Goal: Use online tool/utility: Utilize a website feature to perform a specific function

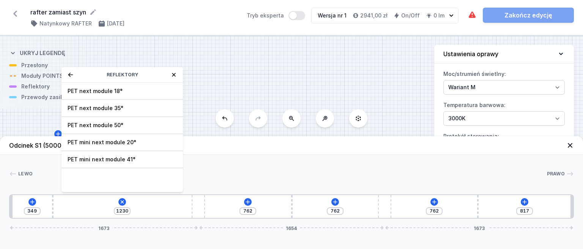
select select "M"
select select "3000"
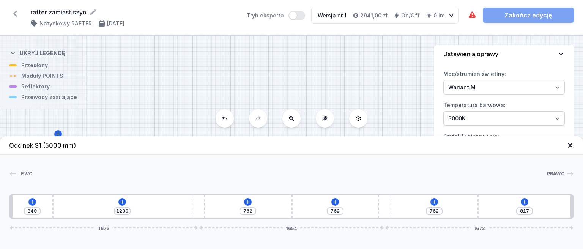
click at [287, 230] on span "1654" at bounding box center [291, 228] width 17 height 5
click at [570, 142] on icon at bounding box center [571, 146] width 8 height 8
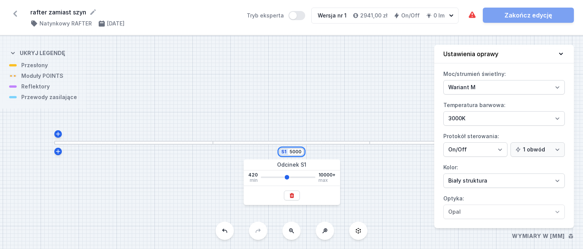
click at [293, 154] on input "5000" at bounding box center [296, 152] width 12 height 6
type input "5570"
click at [99, 126] on div "S1 5570" at bounding box center [291, 142] width 583 height 213
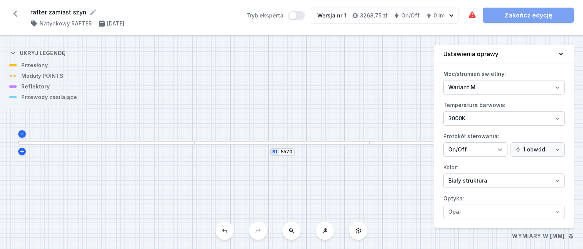
click at [140, 144] on div at bounding box center [106, 143] width 177 height 4
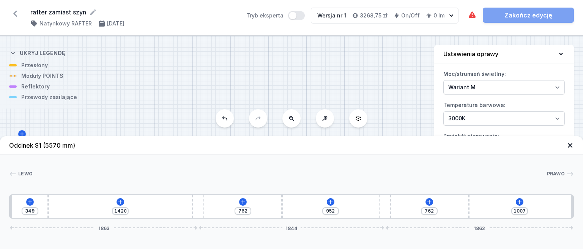
click at [140, 144] on header "Odcinek S1 (5570 mm)" at bounding box center [291, 145] width 583 height 19
click at [119, 204] on icon at bounding box center [120, 202] width 6 height 6
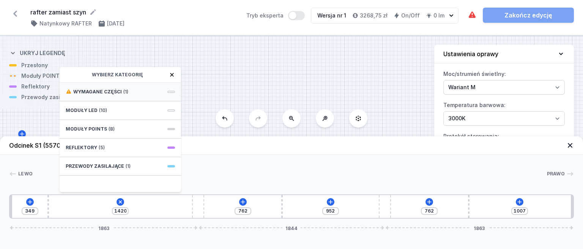
click at [126, 95] on span "(1)" at bounding box center [125, 92] width 5 height 6
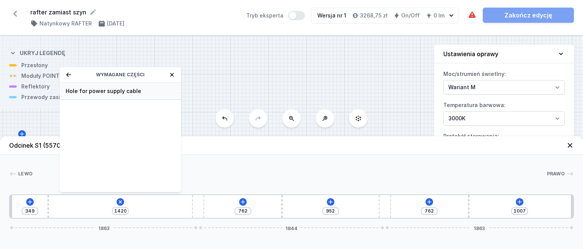
click at [114, 95] on div "Hole for power supply cable" at bounding box center [121, 91] width 122 height 17
type input "1350"
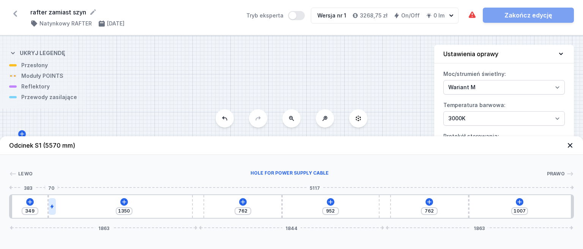
type input "269"
type input "1420"
type input "108"
type input "116"
type input "163"
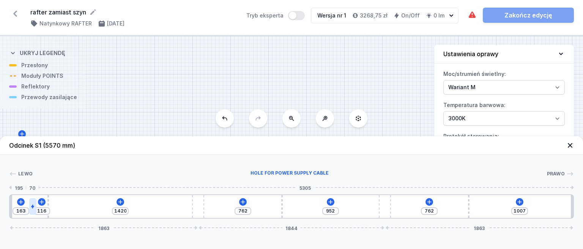
type input "119"
type input "160"
type input "127"
type input "152"
type input "138"
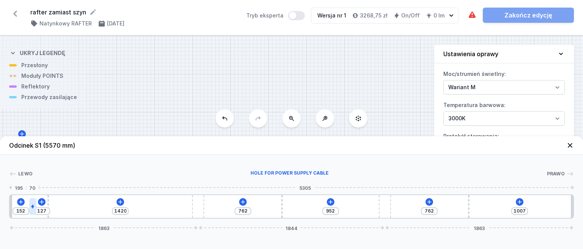
type input "141"
type input "164"
type input "115"
type input "269"
type input "10"
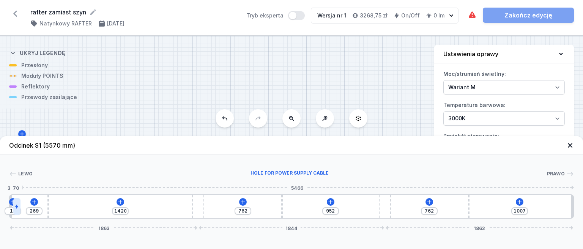
click at [14, 203] on div at bounding box center [16, 206] width 7 height 17
click at [144, 201] on div "10 269 1420 762 952 762 1007 1863 1844 1863" at bounding box center [291, 206] width 565 height 24
type input "1230"
type input "459"
type input "1214"
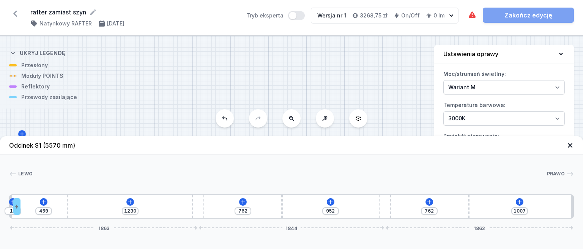
type input "475"
type input "1218"
type input "471"
type input "1230"
click at [47, 202] on div "10 459 1230 762 952 762 1007 1863 1844 1863" at bounding box center [291, 206] width 565 height 24
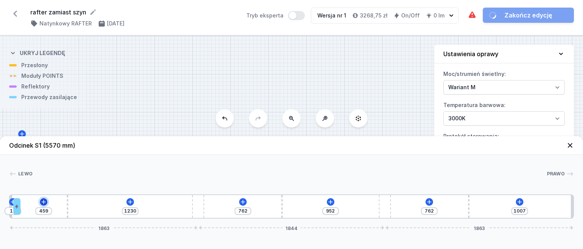
click at [44, 201] on icon at bounding box center [44, 202] width 6 height 6
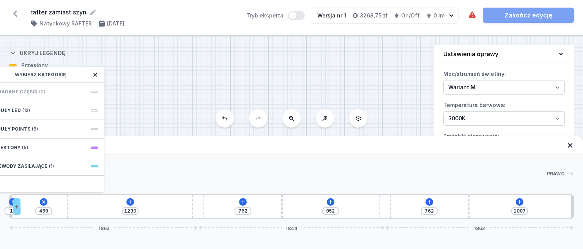
click at [139, 134] on div "S1 5570" at bounding box center [291, 142] width 583 height 213
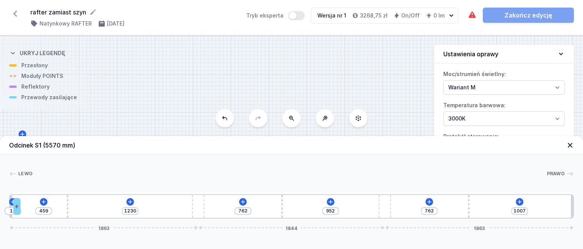
click at [153, 163] on div "[PERSON_NAME] 1 2 3 4 3 4 3 1 10 459 1230 762 952 762 1007 1863 1844 1863 34 70…" at bounding box center [291, 187] width 583 height 64
click at [59, 178] on div "[PERSON_NAME]" at bounding box center [291, 175] width 565 height 11
click at [44, 201] on icon at bounding box center [44, 202] width 6 height 6
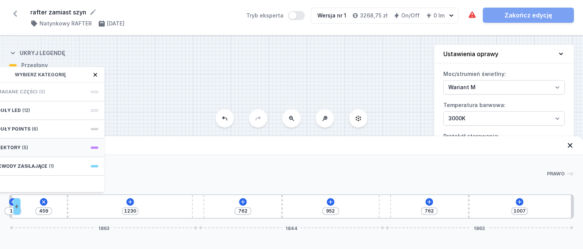
click at [46, 145] on div "Reflektory (5)" at bounding box center [44, 148] width 122 height 19
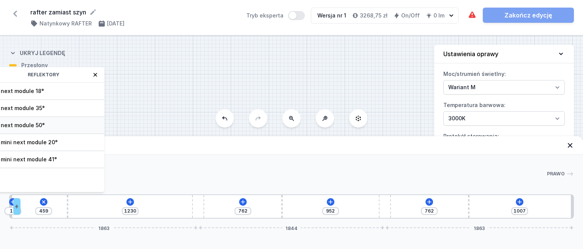
click at [46, 122] on span "PET next module 50°" at bounding box center [43, 126] width 109 height 8
type input "389"
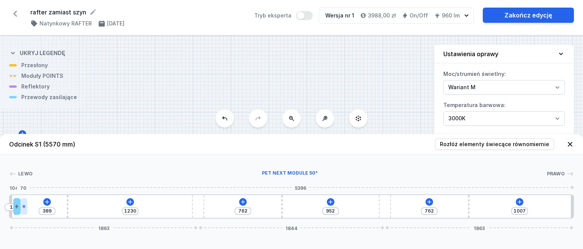
click at [23, 208] on icon at bounding box center [24, 206] width 5 height 5
select select "2239"
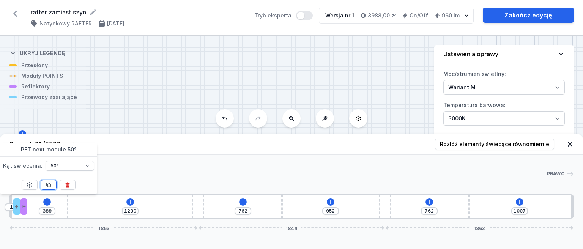
click at [46, 188] on icon at bounding box center [49, 185] width 6 height 6
click at [47, 186] on icon at bounding box center [49, 185] width 6 height 6
type input "179"
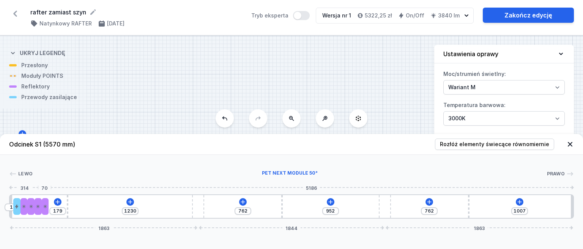
type input "152"
type input "249"
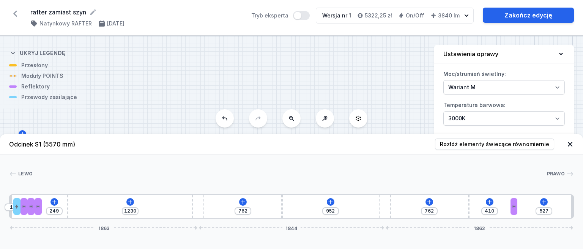
type input "668"
type input "269"
type input "817"
type input "120"
type input "1007"
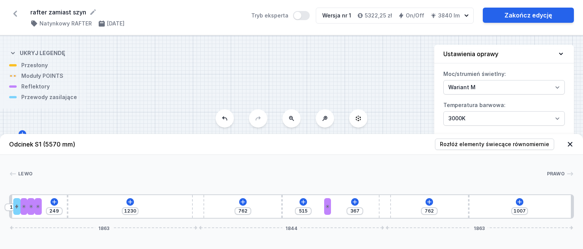
type input "645"
type input "138"
type input "937"
type input "762"
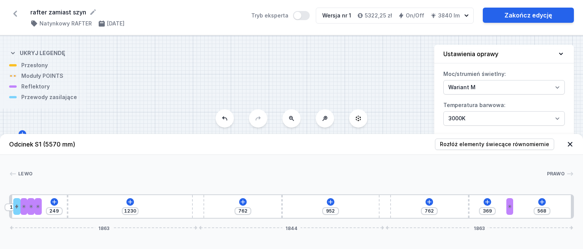
type input "456"
type input "481"
type input "360"
type input "577"
type input "274"
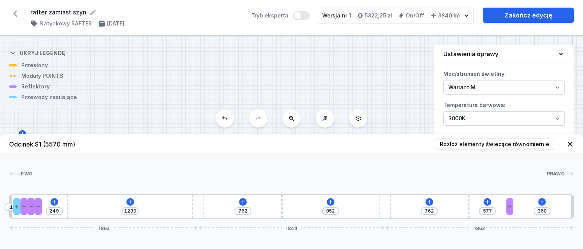
type input "663"
type input "200"
type input "737"
type input "185"
type input "752"
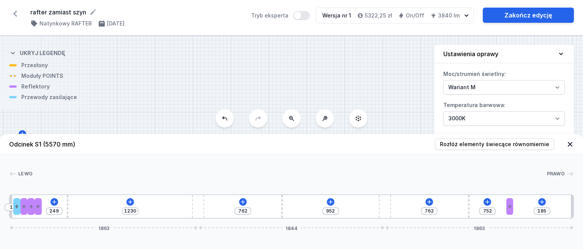
type input "181"
type input "756"
type input "178"
type input "759"
type input "174"
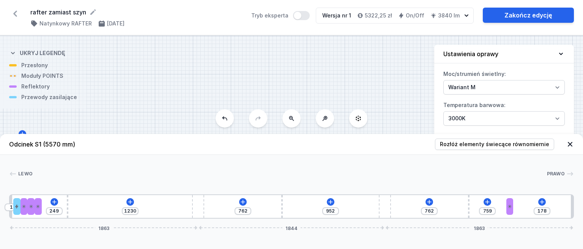
type input "763"
type input "170"
type input "767"
type input "167"
type input "770"
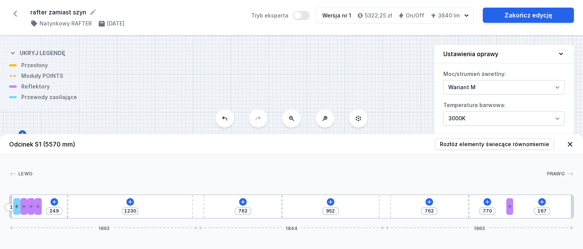
type input "152"
type input "785"
type input "137"
type input "800"
type input "115"
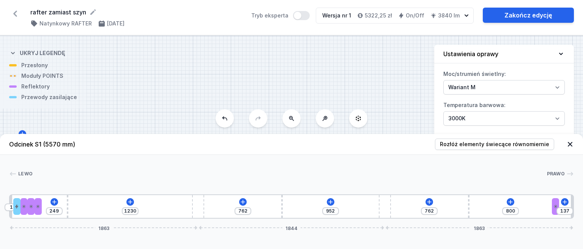
type input "822"
type input "107"
type input "830"
type input "103"
type input "834"
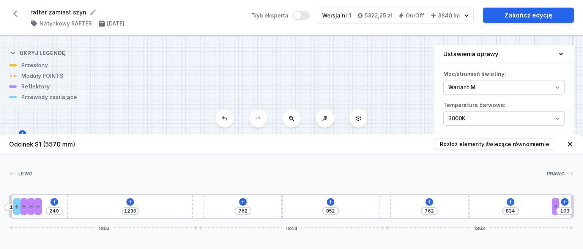
type input "96"
type input "841"
type input "85"
type input "852"
type input "81"
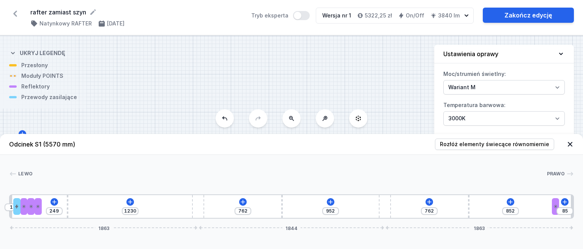
type input "856"
type input "77"
type input "860"
type input "66"
type input "871"
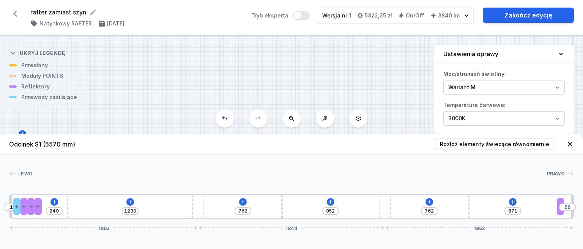
type input "63"
type input "937"
click at [568, 217] on div "10 249 1230 762 952 762 937 1863 1844 1863" at bounding box center [291, 206] width 565 height 24
type input "319"
type input "210"
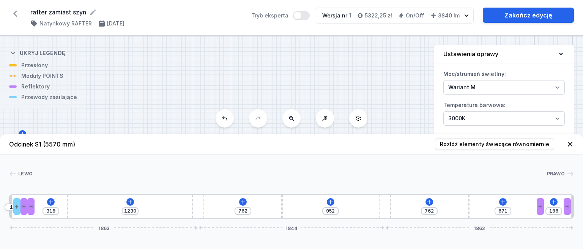
type input "657"
type input "225"
type input "642"
type input "236"
type input "631"
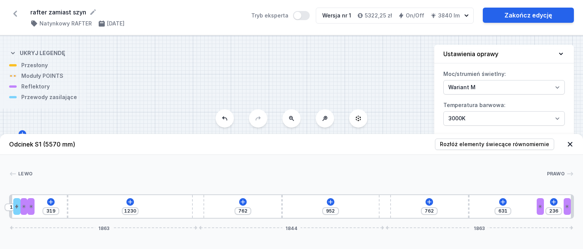
type input "240"
type input "627"
type input "236"
type input "631"
type input "225"
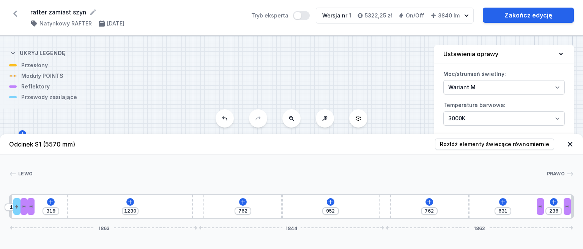
type input "642"
type input "210"
type input "657"
type input "196"
type input "671"
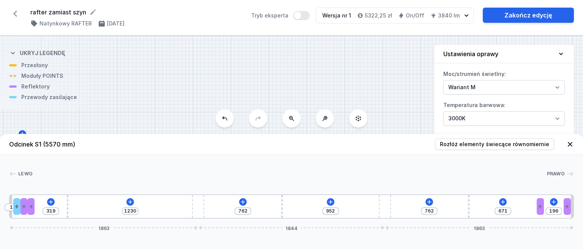
type input "181"
type input "686"
type input "170"
type input "697"
type input "166"
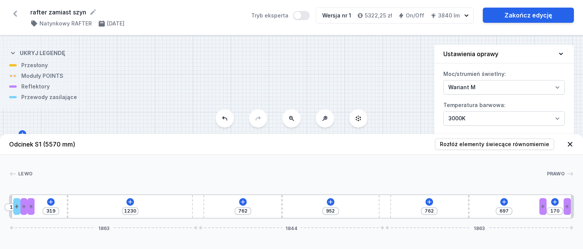
type input "701"
type input "158"
type input "709"
type input "151"
type input "716"
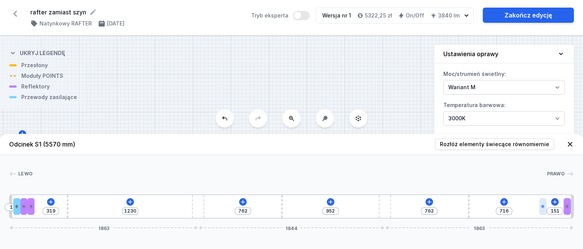
type input "132"
type input "867"
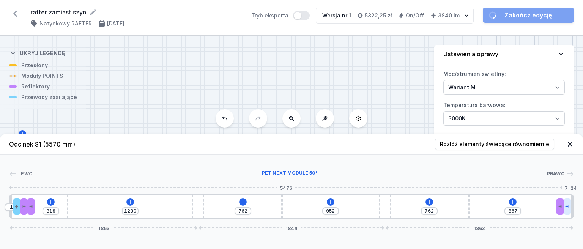
click at [565, 208] on div at bounding box center [567, 206] width 7 height 17
select select "2239"
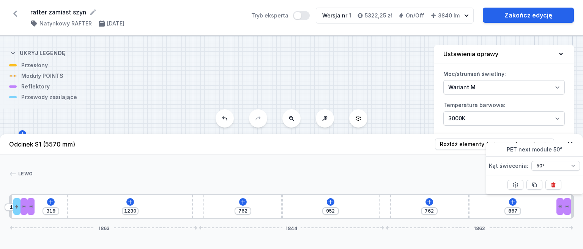
click at [410, 169] on div "[PERSON_NAME] 1 2 3 3 4 5 4 5 4 3 3 1 10 319 1230 762 952 762 867 1863 1844 186…" at bounding box center [291, 187] width 583 height 64
click at [331, 202] on icon at bounding box center [330, 202] width 4 height 4
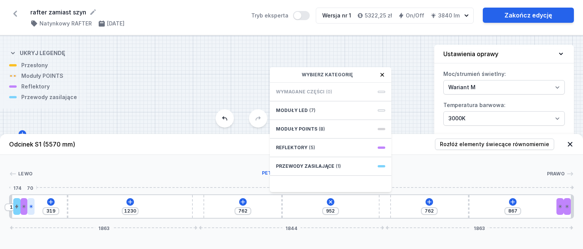
click at [32, 204] on div at bounding box center [30, 206] width 7 height 17
select select "2239"
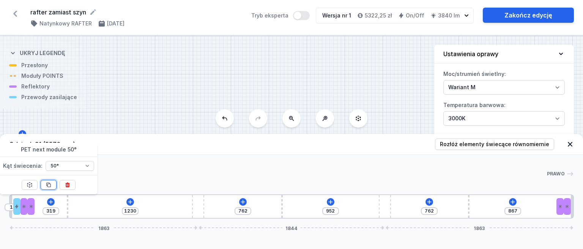
click at [52, 185] on button at bounding box center [49, 185] width 16 height 10
type input "249"
type input "735"
type input "147"
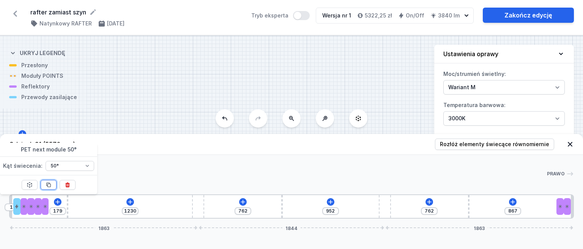
type input "743"
type input "139"
type input "754"
type input "128"
type input "750"
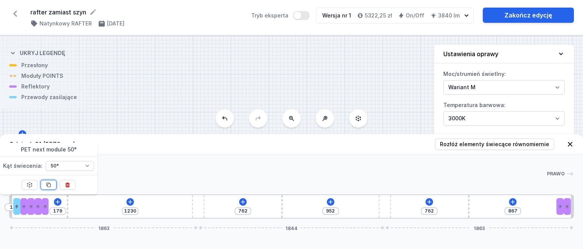
type input "132"
type input "743"
type input "139"
type input "732"
type input "150"
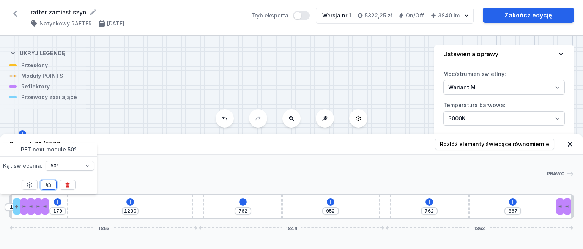
type input "720"
type input "162"
type input "717"
type input "165"
type input "713"
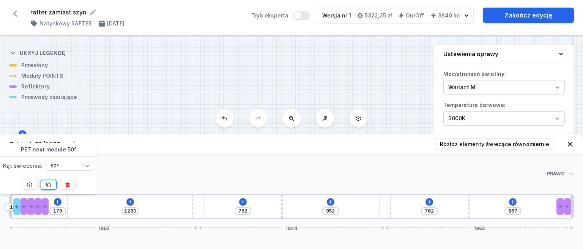
type input "169"
type input "706"
type input "176"
type input "702"
type input "180"
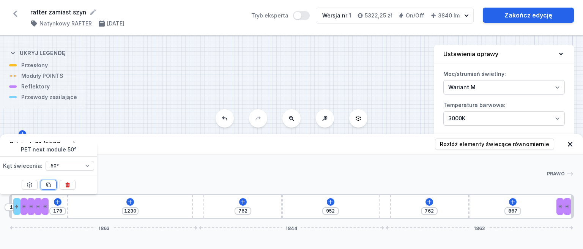
type input "698"
type input "184"
type input "691"
type input "191"
type input "687"
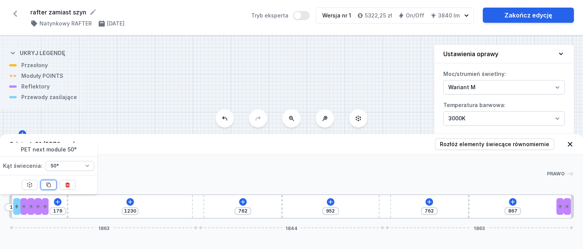
type input "195"
click div
select select "2239"
click at [39, 209] on div at bounding box center [38, 206] width 7 height 17
select select "2239"
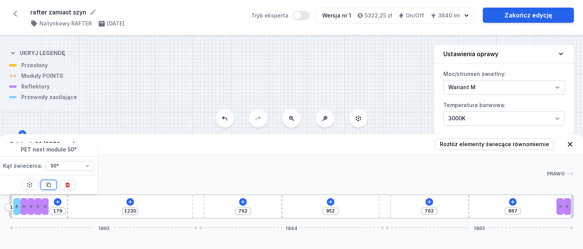
type input "319"
click at [324, 207] on div "10 319 1230 762 195 548 762 867 1863 1844 1863" at bounding box center [291, 206] width 565 height 24
type input "489"
type input "624"
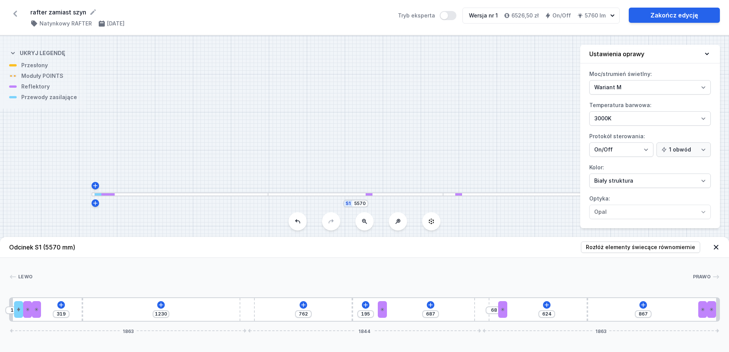
type input "249"
type input "762"
type input "89"
type input "249"
type input "1051"
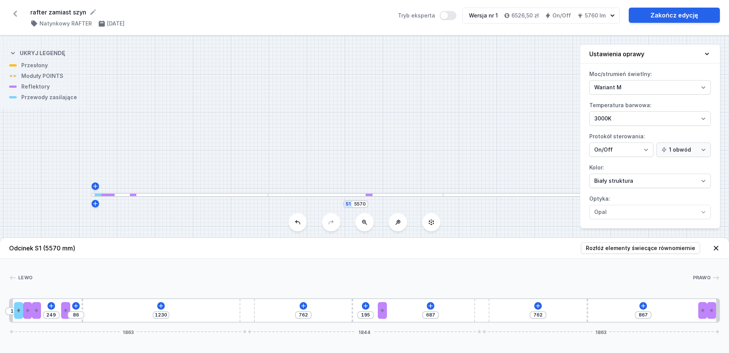
type input "109"
type input "800"
type input "360"
type input "552"
type input "608"
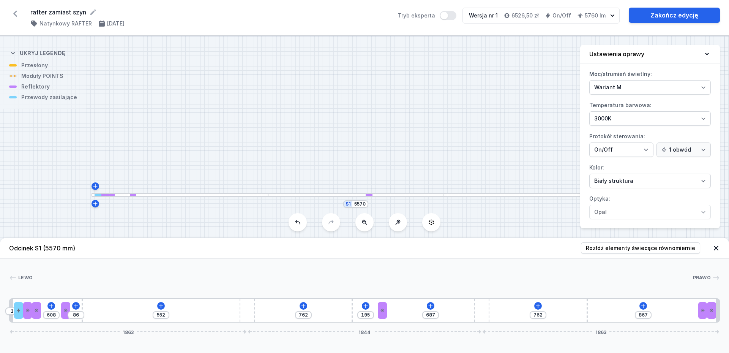
type input "333"
type input "827"
type input "121"
type input "1039"
type input "91"
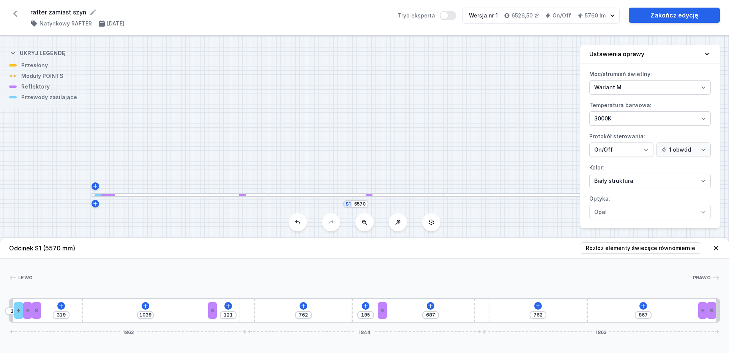
type input "1069"
type input "106"
type input "1054"
type input "141"
type input "1019"
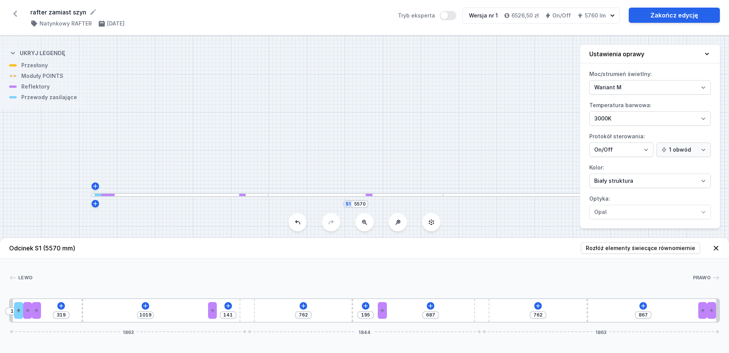
type input "224"
type input "936"
type input "336"
type input "824"
type input "446"
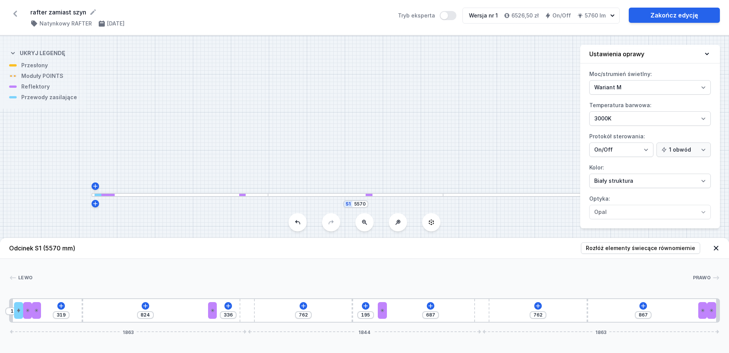
type input "714"
type input "520"
type input "640"
type input "552"
type input "608"
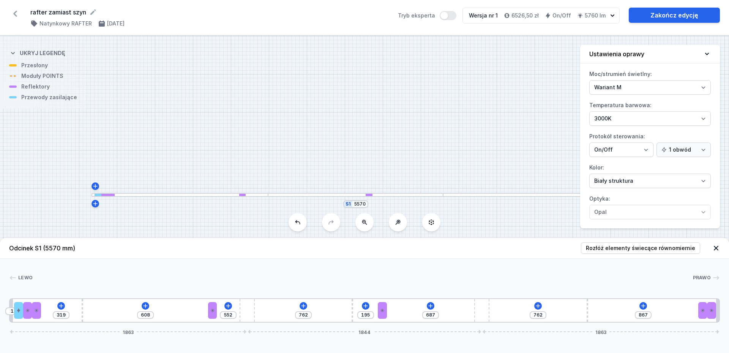
type input "549"
type input "611"
type input "499"
type input "661"
type input "1230"
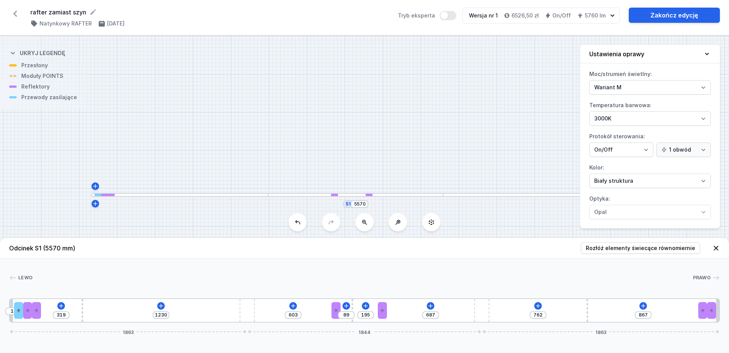
type input "92"
type input "600"
type input "98"
type input "594"
type input "119"
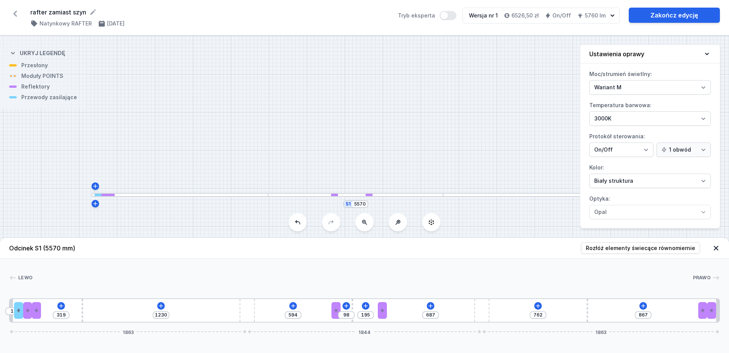
type input "573"
type input "154"
type input "538"
type input "193"
type input "499"
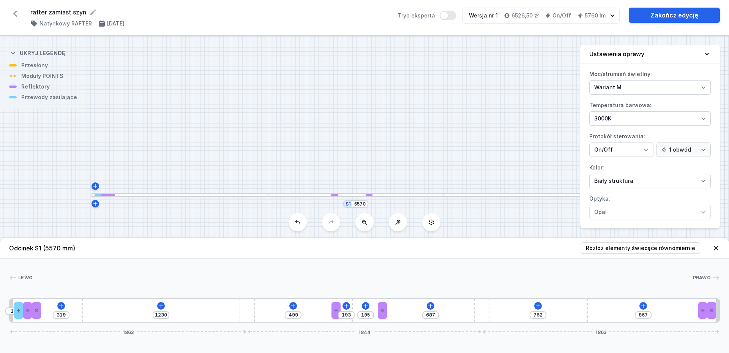
type input "225"
type input "467"
type input "249"
type input "443"
type input "258"
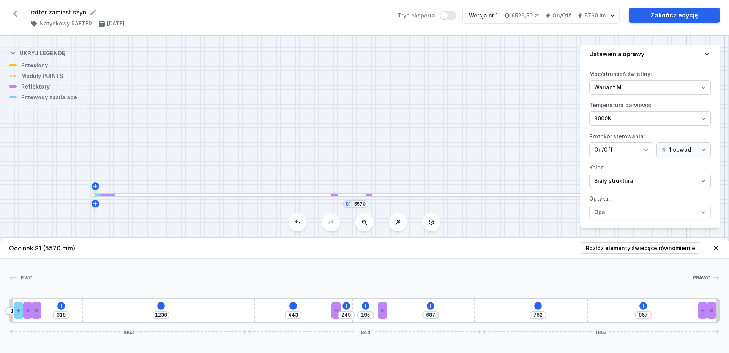
type input "434"
type input "255"
click at [400, 174] on div "S1 5570" at bounding box center [364, 194] width 729 height 317
click at [396, 249] on div "Lewo Prawo 1 2 3 3 4 5 4 3 3 5 4 3 3 1 10 319 1230 762 195 617 762 867 1863 184…" at bounding box center [364, 291] width 729 height 64
click at [163, 249] on icon at bounding box center [161, 306] width 6 height 6
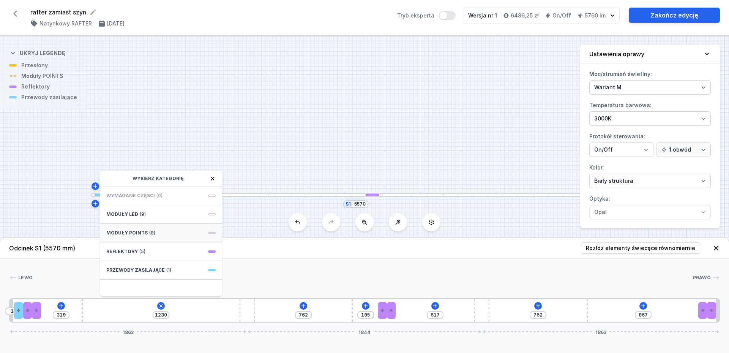
click at [150, 229] on div "Moduły POINTS (8)" at bounding box center [161, 233] width 122 height 19
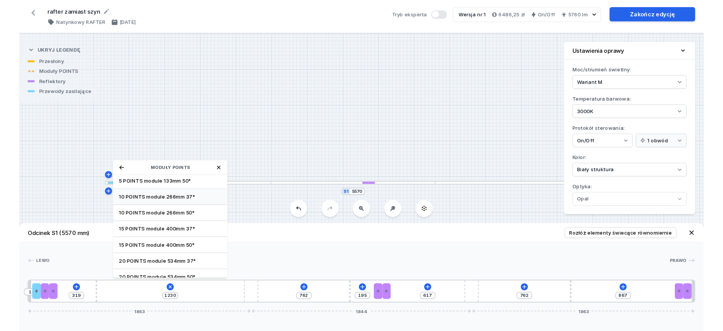
scroll to position [27, 0]
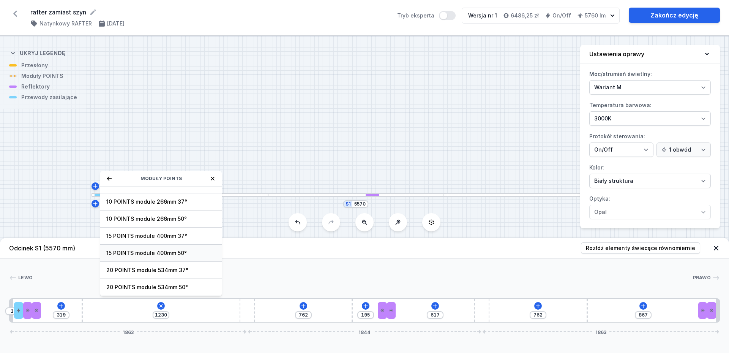
click at [168, 249] on span "15 POINTS module 400mm 50°" at bounding box center [160, 253] width 109 height 8
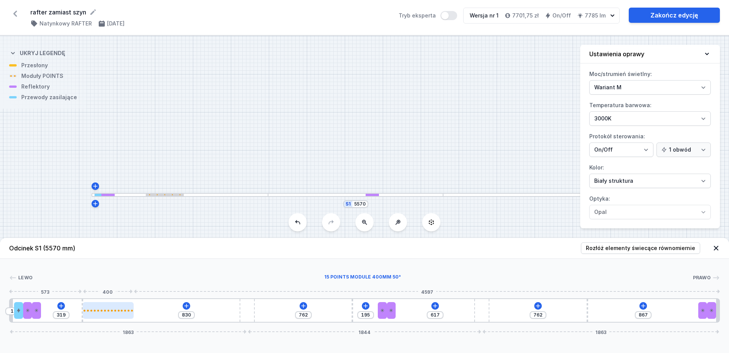
click at [113, 249] on div at bounding box center [108, 310] width 51 height 17
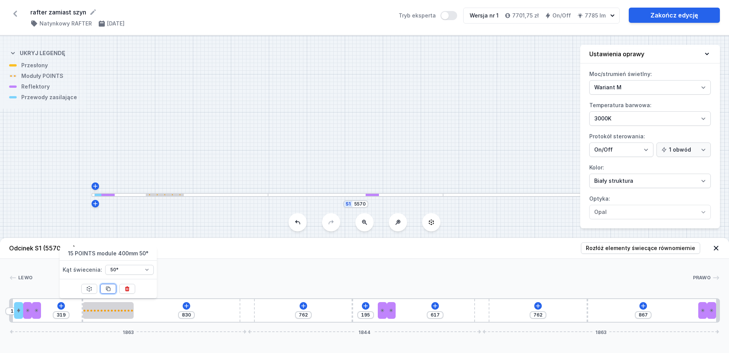
click at [112, 249] on button at bounding box center [108, 289] width 16 height 10
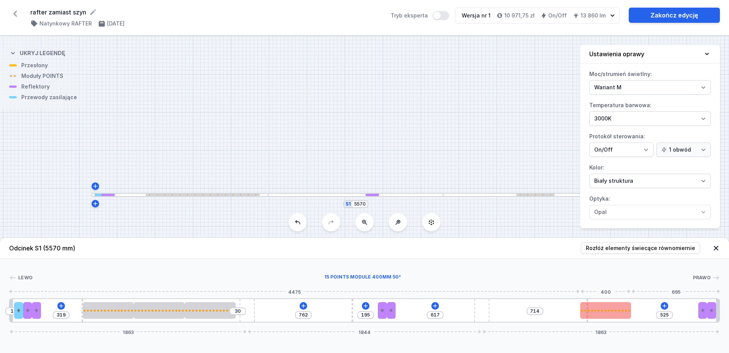
click at [583, 249] on div at bounding box center [605, 310] width 51 height 17
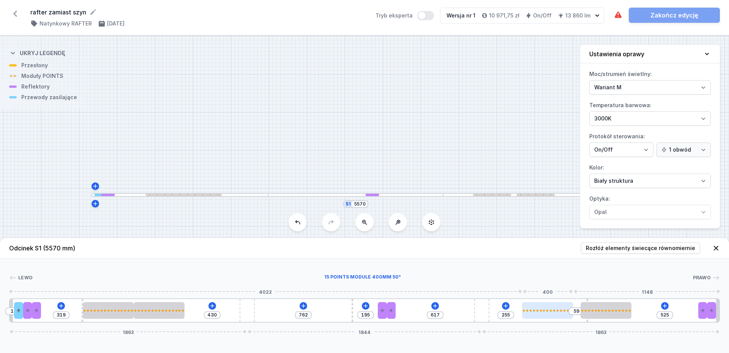
click at [549, 249] on div at bounding box center [547, 310] width 51 height 2
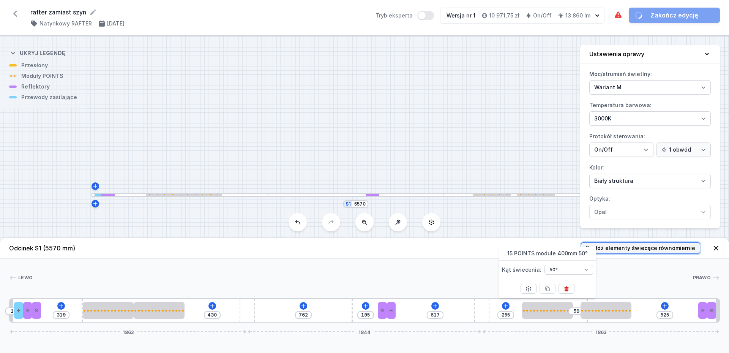
click at [583, 249] on span "Rozłóż elementy świecące równomiernie" at bounding box center [640, 248] width 109 height 8
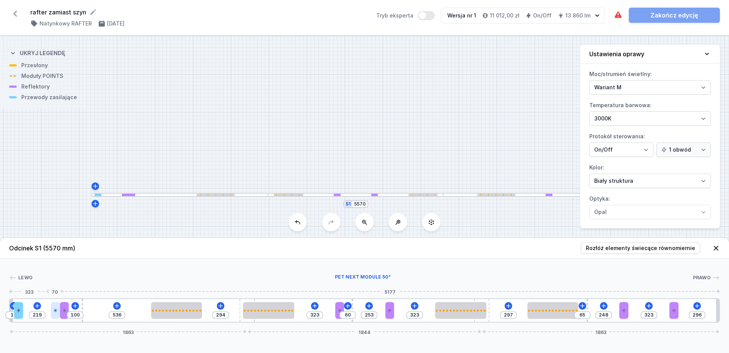
click at [60, 249] on div at bounding box center [55, 310] width 9 height 17
click at [583, 249] on div at bounding box center [623, 310] width 9 height 17
click at [583, 249] on div at bounding box center [665, 310] width 9 height 17
click at [377, 249] on div at bounding box center [363, 278] width 660 height 8
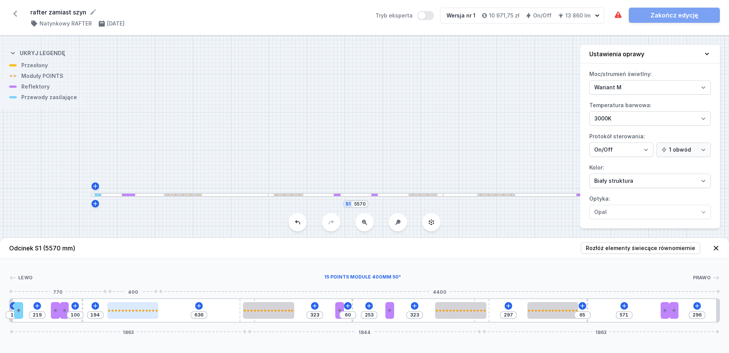
click at [124, 249] on div at bounding box center [132, 310] width 51 height 2
click at [264, 249] on div at bounding box center [268, 310] width 51 height 17
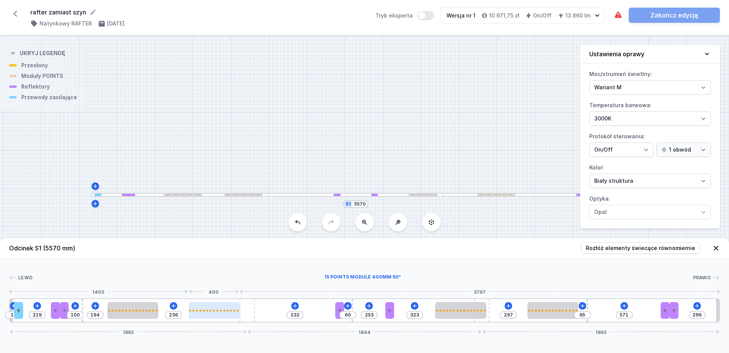
click at [225, 249] on div at bounding box center [214, 310] width 51 height 17
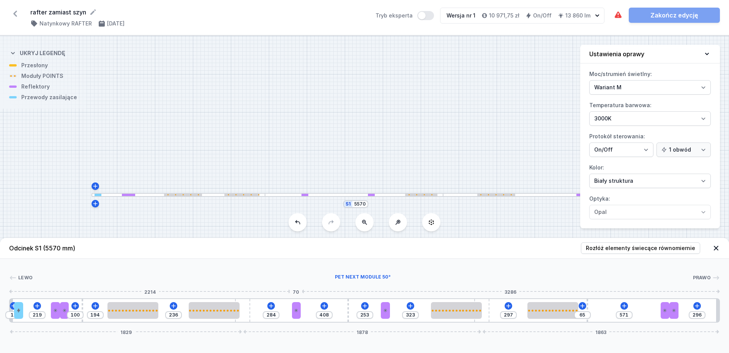
click at [292, 249] on div at bounding box center [296, 310] width 9 height 17
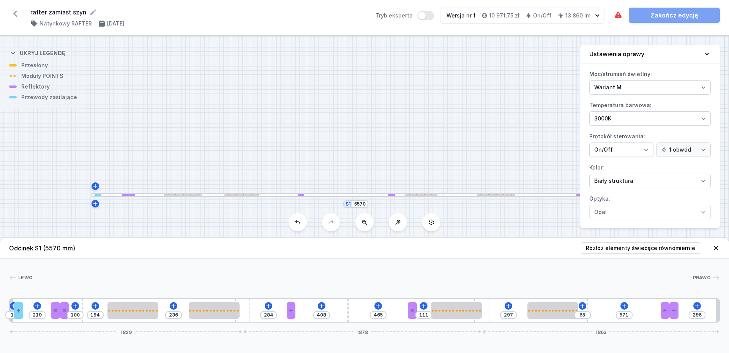
click at [417, 249] on div "111" at bounding box center [423, 315] width 17 height 8
click at [294, 249] on div at bounding box center [291, 310] width 9 height 17
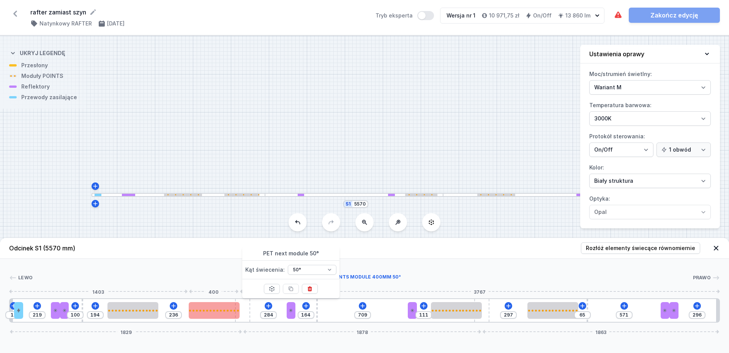
click at [224, 249] on div at bounding box center [214, 310] width 51 height 17
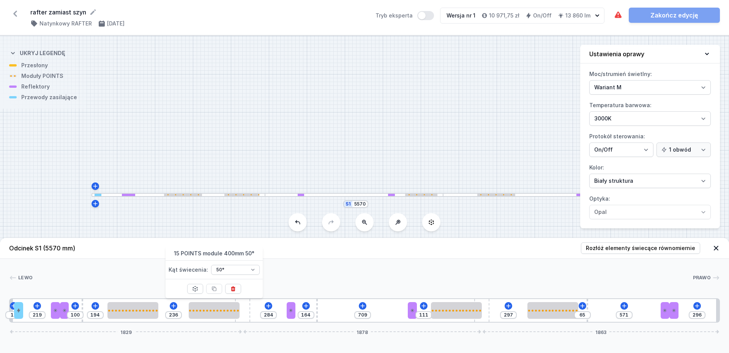
click at [215, 249] on icon at bounding box center [214, 289] width 4 height 4
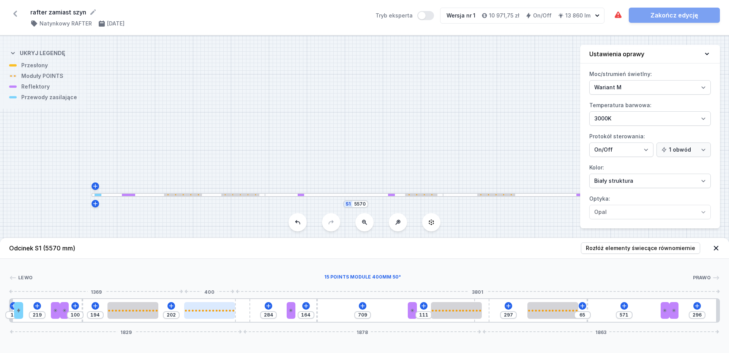
click at [219, 249] on div at bounding box center [220, 310] width 2 height 2
click at [196, 249] on div at bounding box center [196, 310] width 2 height 2
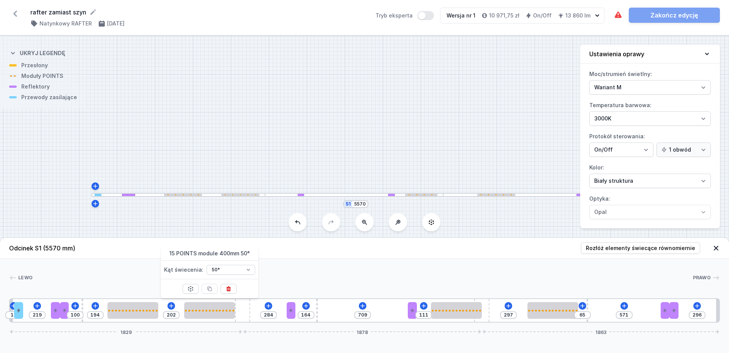
click at [382, 249] on div "10 219 100 194 202 284 164 709 111 297 65 571 296 1829 1878 1863" at bounding box center [364, 310] width 711 height 24
click at [365, 249] on icon at bounding box center [363, 306] width 6 height 6
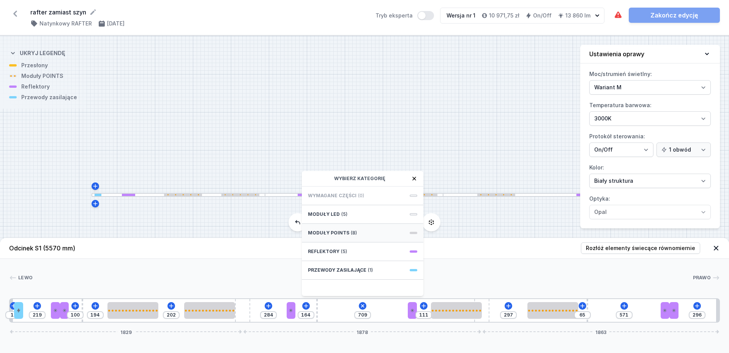
click at [349, 229] on div "Moduły POINTS (8)" at bounding box center [363, 233] width 122 height 19
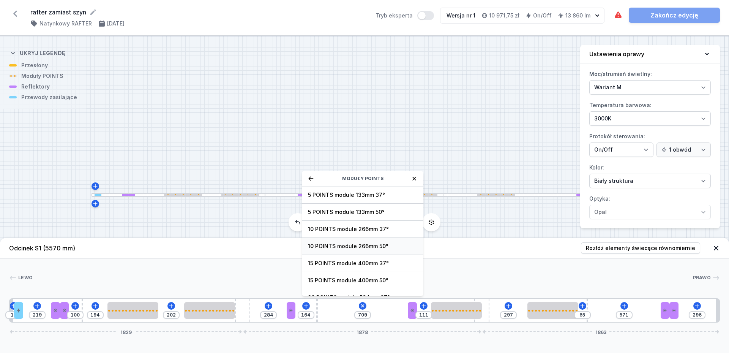
click at [345, 248] on span "10 POINTS module 266mm 50°" at bounding box center [362, 246] width 109 height 8
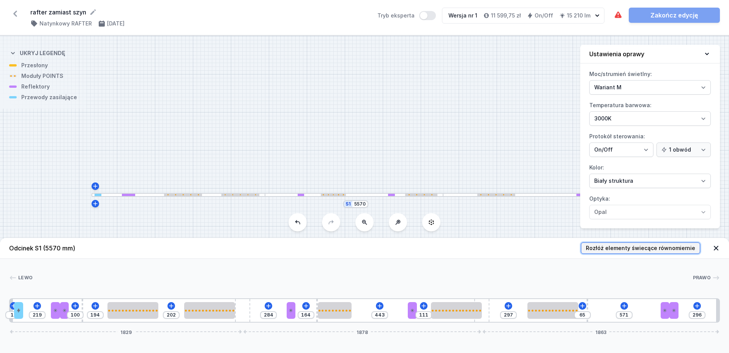
click at [583, 249] on span "Rozłóż elementy świecące równomiernie" at bounding box center [640, 248] width 109 height 8
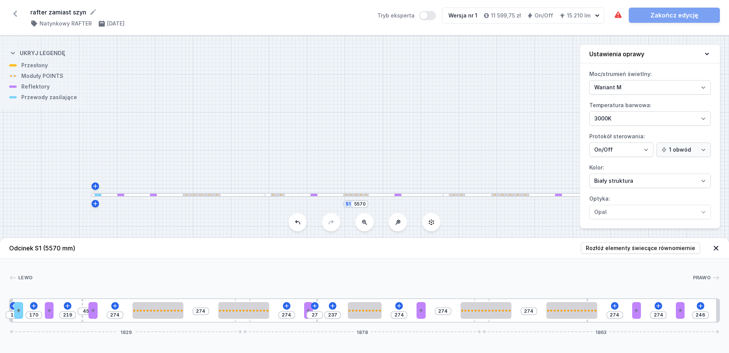
click at [382, 249] on div at bounding box center [363, 278] width 660 height 8
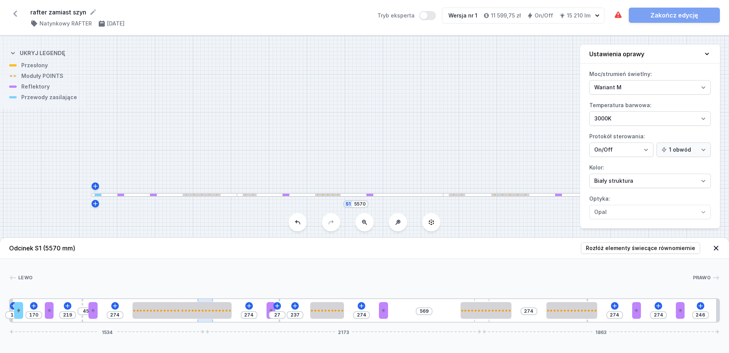
click at [213, 249] on div "10 170 219 45 274 274 27 237 274 569 274 274 274 246 1534 2173 1863" at bounding box center [364, 310] width 711 height 24
click at [583, 246] on span "Rozłóż elementy świecące równomiernie" at bounding box center [640, 248] width 109 height 8
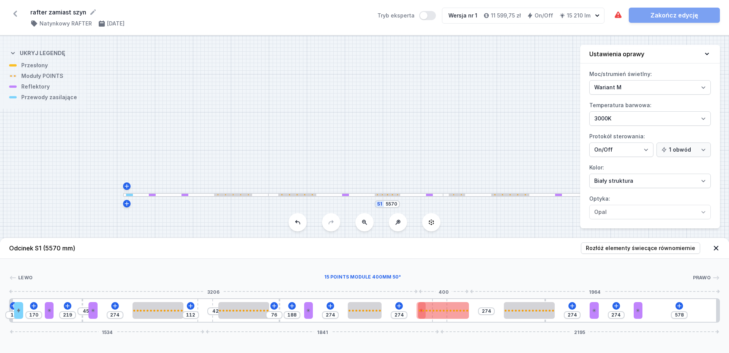
click at [444, 249] on div at bounding box center [443, 310] width 51 height 17
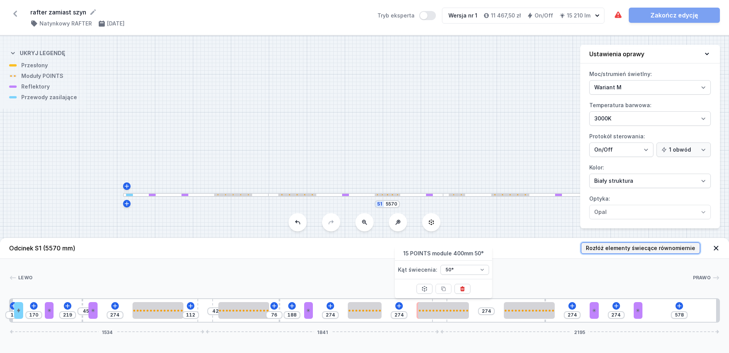
click at [583, 247] on span "Rozłóż elementy świecące równomiernie" at bounding box center [640, 248] width 109 height 8
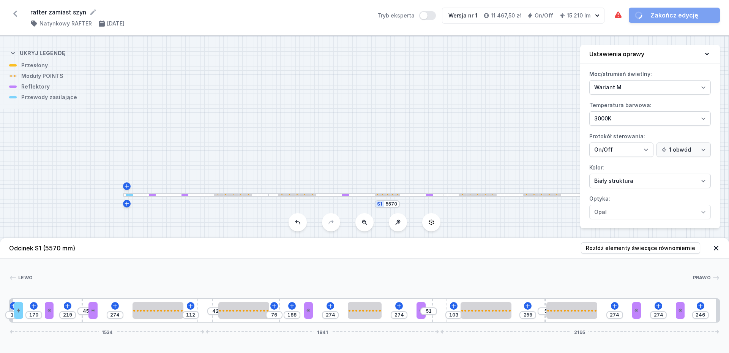
click at [513, 249] on div "[PERSON_NAME]" at bounding box center [364, 279] width 711 height 11
click at [483, 249] on div at bounding box center [364, 291] width 711 height 5
click at [450, 249] on div at bounding box center [364, 291] width 711 height 5
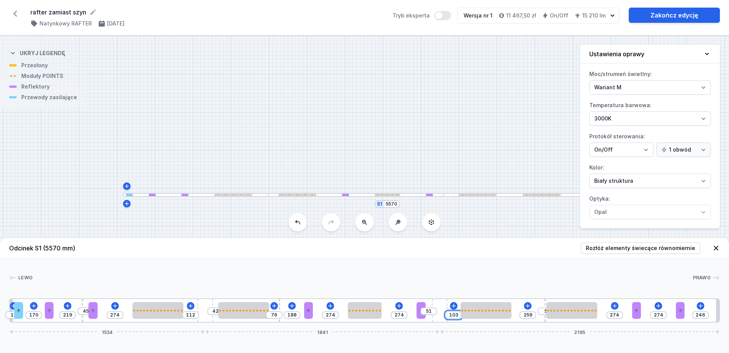
click at [453, 249] on input "103" at bounding box center [454, 315] width 12 height 6
click at [453, 249] on div at bounding box center [363, 278] width 660 height 8
click at [583, 55] on icon at bounding box center [707, 54] width 8 height 8
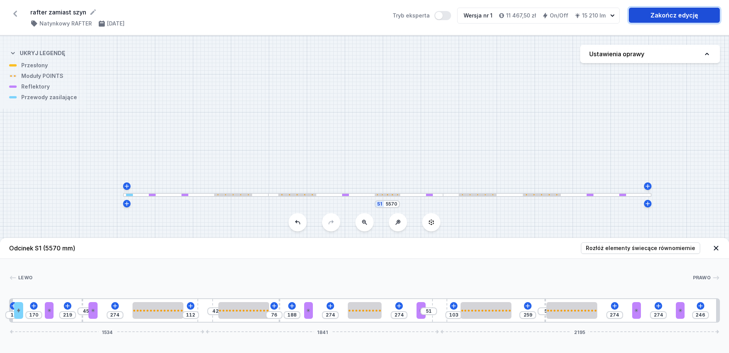
click at [583, 13] on link "Zakończ edycję" at bounding box center [674, 15] width 91 height 15
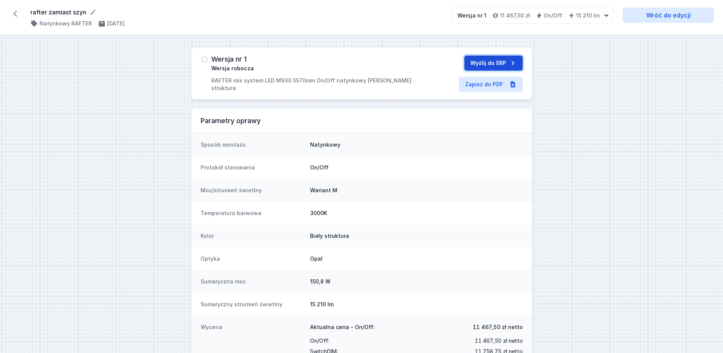
click at [495, 62] on button "Wyślij do ERP" at bounding box center [493, 62] width 58 height 15
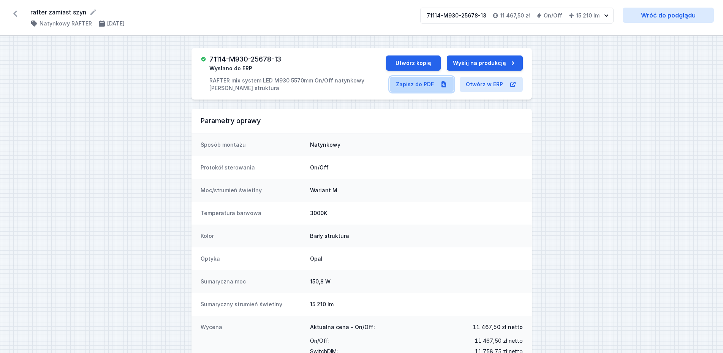
click at [437, 82] on link "Zapisz do PDF" at bounding box center [422, 84] width 64 height 15
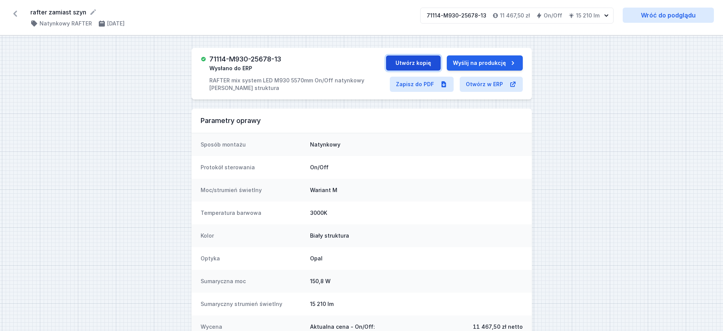
click at [405, 62] on button "Utwórz kopię" at bounding box center [413, 62] width 55 height 15
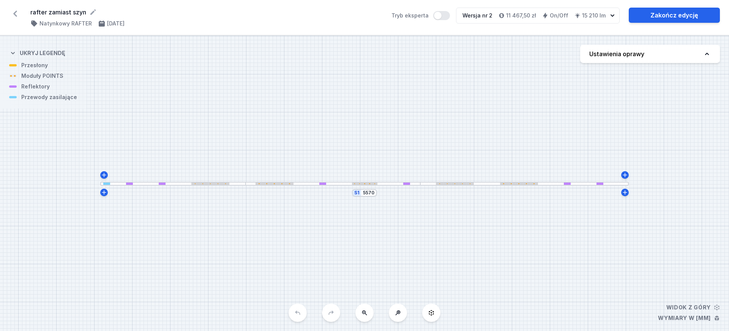
click at [372, 183] on div at bounding box center [364, 184] width 25 height 2
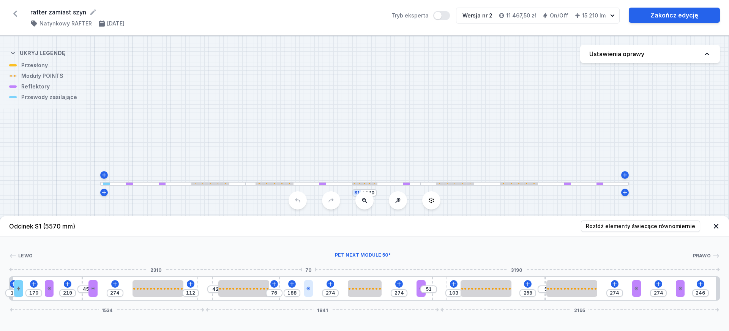
click at [313, 249] on div at bounding box center [308, 288] width 9 height 17
click at [331, 249] on button at bounding box center [327, 267] width 16 height 10
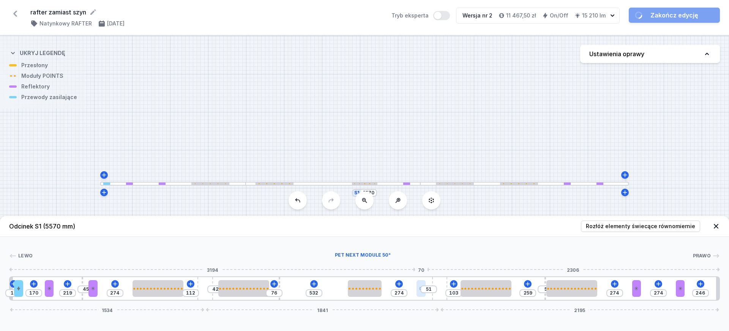
click at [422, 249] on div at bounding box center [421, 288] width 9 height 17
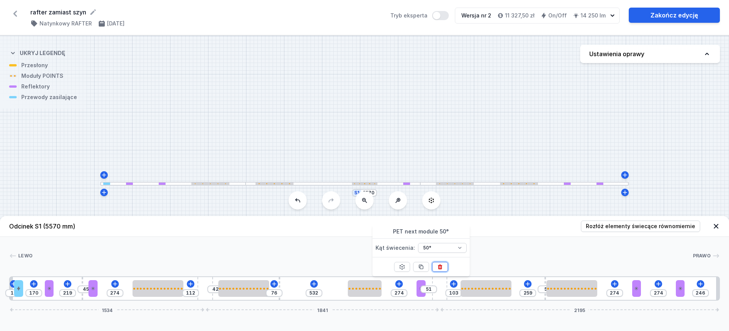
click at [439, 249] on icon at bounding box center [440, 267] width 6 height 6
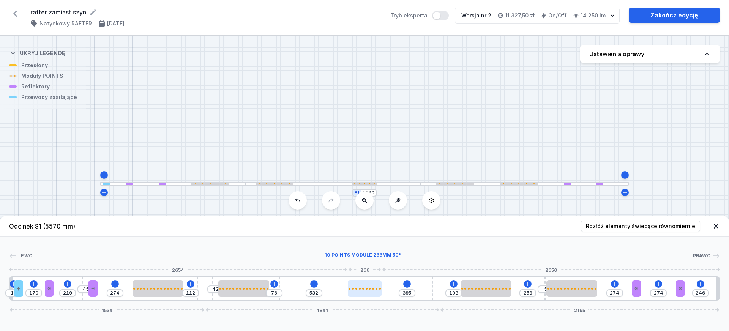
click at [370, 249] on div at bounding box center [365, 288] width 34 height 17
click at [385, 249] on div at bounding box center [384, 266] width 16 height 19
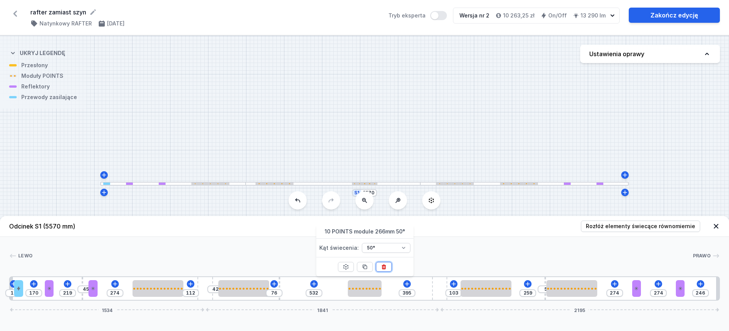
click at [385, 249] on icon at bounding box center [384, 267] width 4 height 5
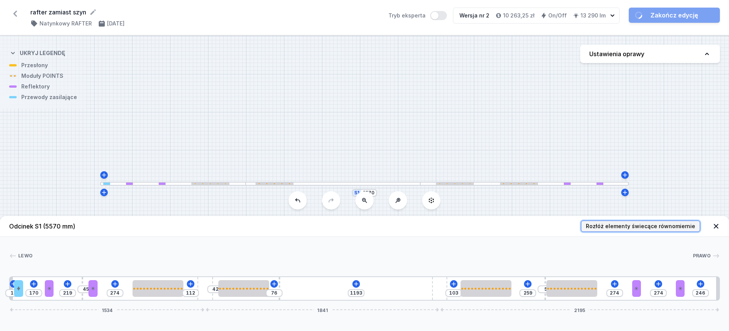
click at [583, 225] on span "Rozłóż elementy świecące równomiernie" at bounding box center [640, 227] width 109 height 8
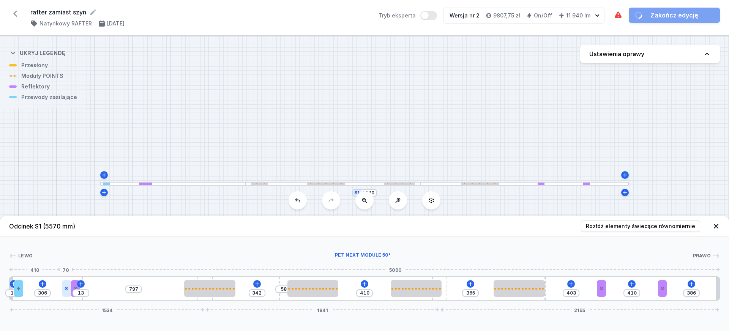
drag, startPoint x: 125, startPoint y: 289, endPoint x: 69, endPoint y: 288, distance: 55.8
click at [69, 249] on div "10 306 13 797 342 58 410 365 403 410 386 1534 1841 2195" at bounding box center [364, 288] width 711 height 24
drag, startPoint x: 603, startPoint y: 293, endPoint x: 657, endPoint y: 294, distance: 54.3
click at [583, 249] on div at bounding box center [653, 288] width 9 height 17
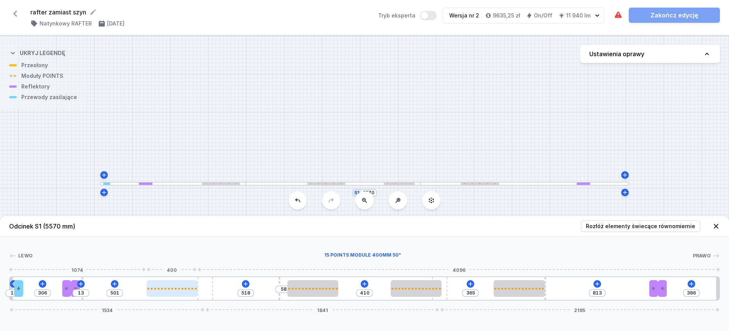
drag, startPoint x: 214, startPoint y: 292, endPoint x: 172, endPoint y: 292, distance: 41.8
click at [172, 249] on div at bounding box center [172, 288] width 51 height 17
click at [363, 249] on icon at bounding box center [364, 284] width 6 height 6
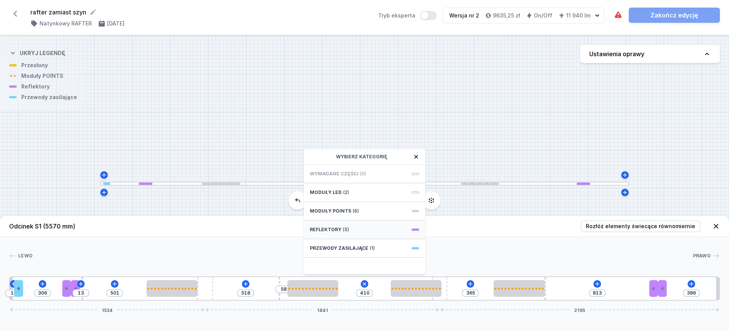
click at [355, 226] on div "Reflektory (5)" at bounding box center [365, 230] width 122 height 19
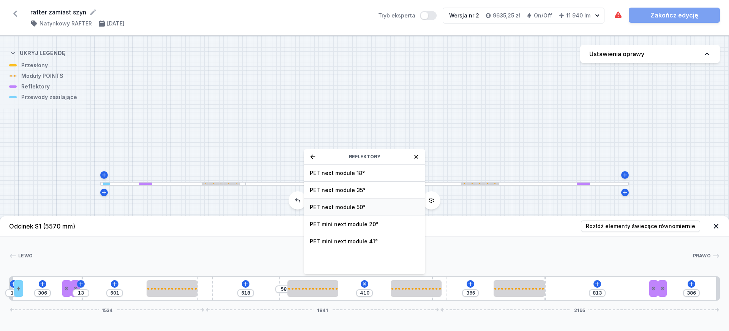
click at [352, 207] on span "PET next module 50°" at bounding box center [364, 208] width 109 height 8
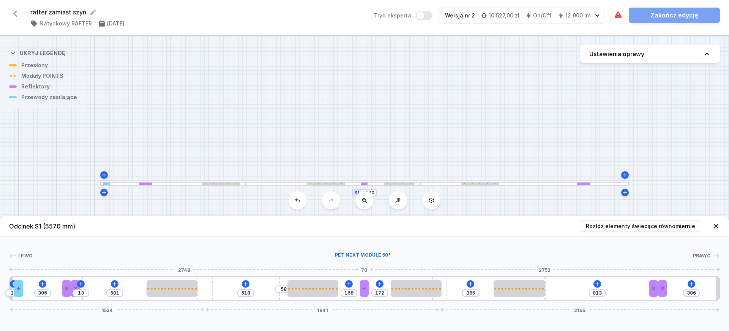
drag, startPoint x: 361, startPoint y: 290, endPoint x: 368, endPoint y: 289, distance: 7.3
click at [368, 249] on div at bounding box center [364, 288] width 9 height 17
click at [583, 226] on span "Rozłóż elementy świecące równomiernie" at bounding box center [640, 227] width 109 height 8
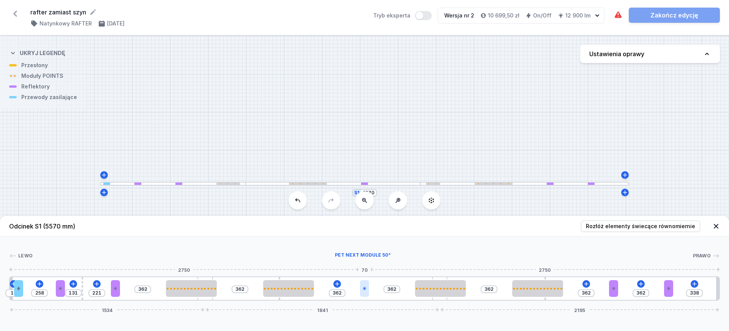
click at [366, 249] on icon at bounding box center [364, 288] width 5 height 5
drag, startPoint x: 364, startPoint y: 290, endPoint x: 357, endPoint y: 290, distance: 7.2
click at [357, 249] on div at bounding box center [354, 288] width 9 height 17
click at [335, 249] on button at bounding box center [332, 284] width 8 height 8
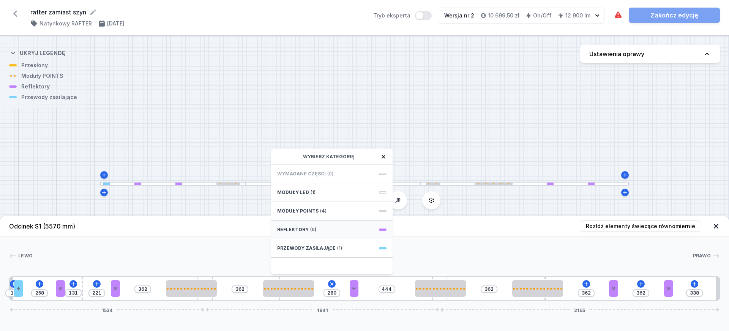
click at [308, 230] on div "Reflektory (5)" at bounding box center [332, 230] width 122 height 19
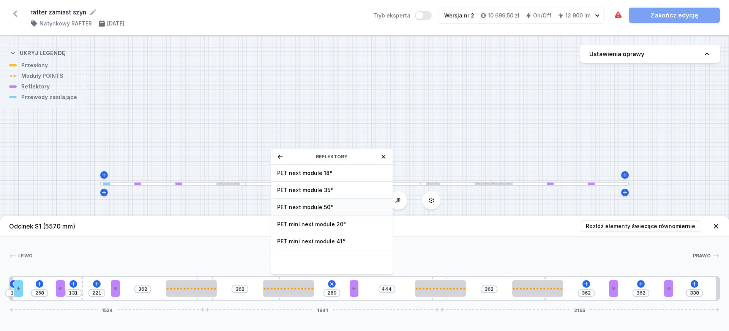
click at [313, 207] on span "PET next module 50°" at bounding box center [331, 208] width 109 height 8
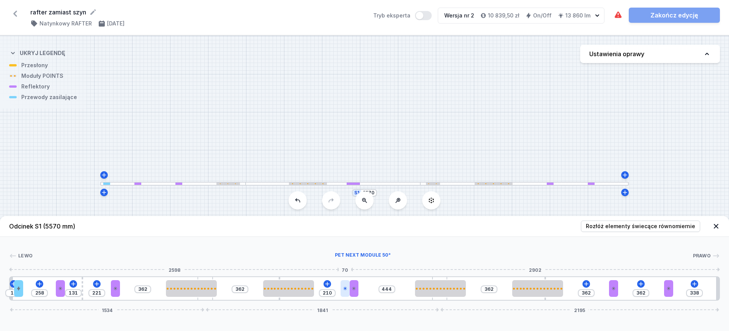
drag, startPoint x: 322, startPoint y: 293, endPoint x: 345, endPoint y: 292, distance: 23.5
click at [345, 249] on div at bounding box center [345, 288] width 9 height 17
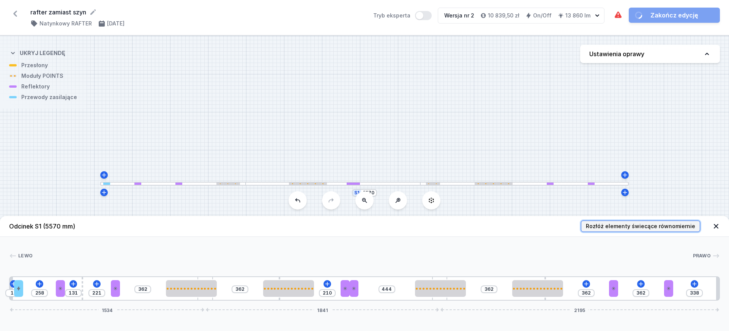
click at [583, 228] on span "Rozłóż elementy świecące równomiernie" at bounding box center [640, 227] width 109 height 8
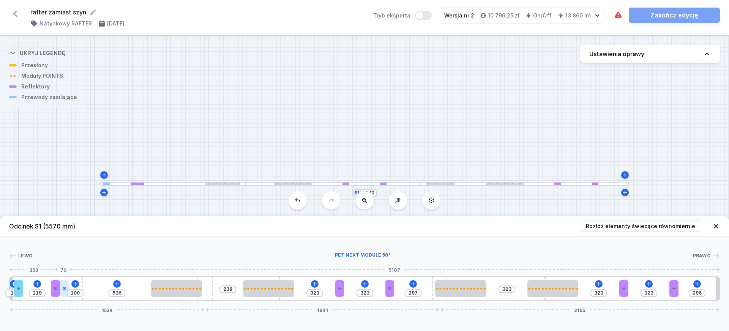
drag, startPoint x: 107, startPoint y: 293, endPoint x: 62, endPoint y: 291, distance: 45.6
click at [62, 249] on div at bounding box center [64, 288] width 9 height 17
drag, startPoint x: 624, startPoint y: 290, endPoint x: 666, endPoint y: 292, distance: 41.8
click at [583, 249] on div at bounding box center [665, 288] width 9 height 17
drag, startPoint x: 369, startPoint y: 294, endPoint x: 360, endPoint y: 294, distance: 8.7
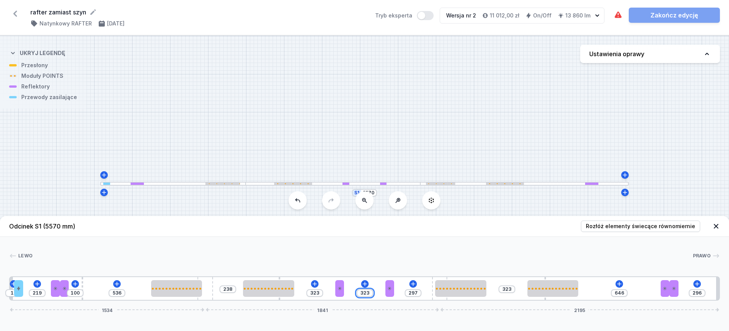
click at [360, 249] on input "323" at bounding box center [365, 293] width 12 height 6
click at [384, 249] on div "[PERSON_NAME]" at bounding box center [364, 257] width 711 height 11
drag, startPoint x: 342, startPoint y: 292, endPoint x: 364, endPoint y: 291, distance: 22.4
click at [357, 249] on div "10 219 100 536 238 420 226 297 323 646 296 1534 1841 2195" at bounding box center [364, 288] width 711 height 24
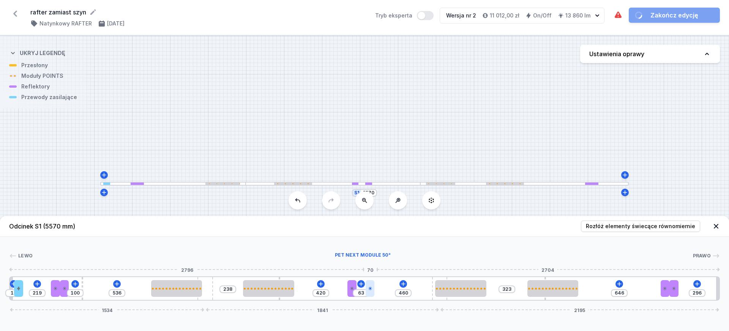
drag, startPoint x: 387, startPoint y: 290, endPoint x: 369, endPoint y: 290, distance: 17.5
click at [369, 249] on div at bounding box center [370, 288] width 9 height 17
drag, startPoint x: 353, startPoint y: 294, endPoint x: 360, endPoint y: 294, distance: 7.2
click at [360, 249] on div at bounding box center [360, 288] width 9 height 17
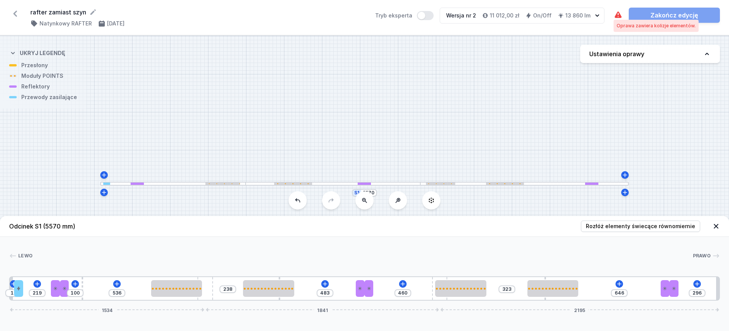
click at [583, 16] on icon at bounding box center [618, 14] width 7 height 6
drag, startPoint x: 545, startPoint y: 300, endPoint x: 587, endPoint y: 297, distance: 42.2
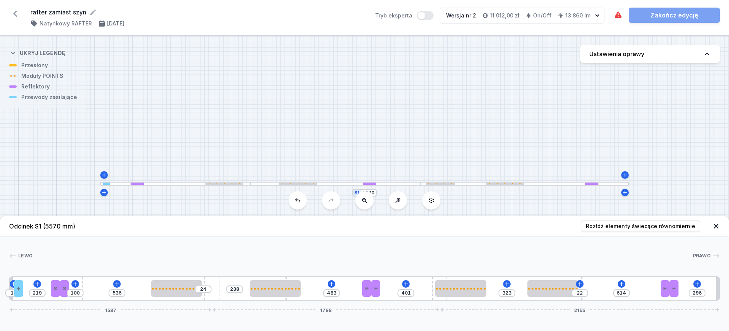
drag, startPoint x: 208, startPoint y: 294, endPoint x: 226, endPoint y: 292, distance: 17.1
click at [226, 249] on div "10 219 100 536 24 238 483 401 323 22 614 296 1587 1788 2195" at bounding box center [364, 288] width 711 height 24
click at [583, 226] on span "Rozłóż elementy świecące równomiernie" at bounding box center [640, 227] width 109 height 8
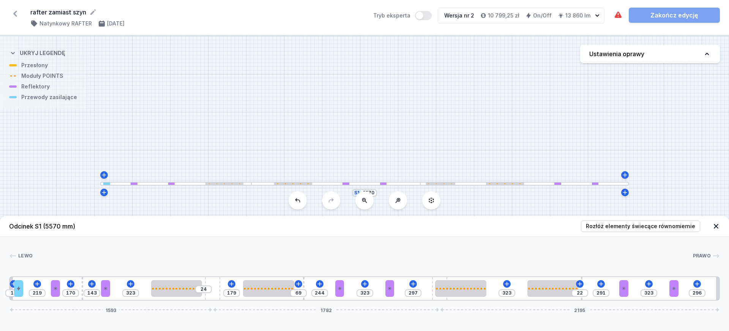
drag, startPoint x: 287, startPoint y: 298, endPoint x: 354, endPoint y: 299, distance: 67.2
click at [583, 222] on button "Rozłóż elementy świecące równomiernie" at bounding box center [640, 226] width 119 height 11
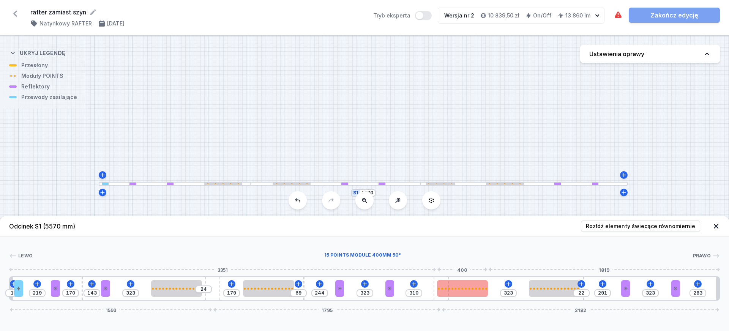
drag, startPoint x: 441, startPoint y: 299, endPoint x: 455, endPoint y: 295, distance: 13.7
click at [455, 249] on div "10 219 170 143 323 24 179 69 244 323 310 323 22 291 323 283 1593 1795 2182" at bounding box center [364, 288] width 711 height 24
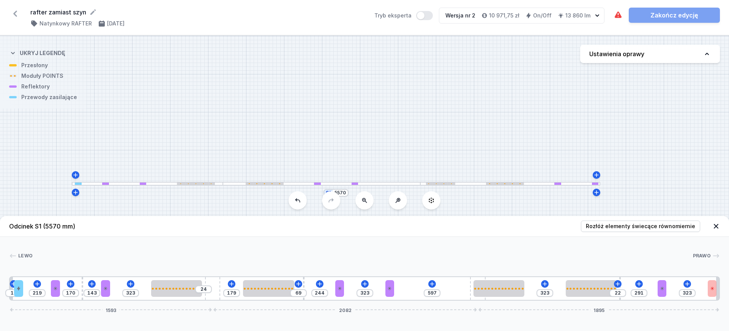
drag, startPoint x: 441, startPoint y: 299, endPoint x: 521, endPoint y: 298, distance: 79.4
click at [521, 249] on div "10 219 170 143 323 24 179 69 244 323 597 323 22 291 323 1593 2082 1895" at bounding box center [364, 288] width 711 height 24
click at [583, 225] on span "Rozłóż elementy świecące równomiernie" at bounding box center [640, 227] width 109 height 8
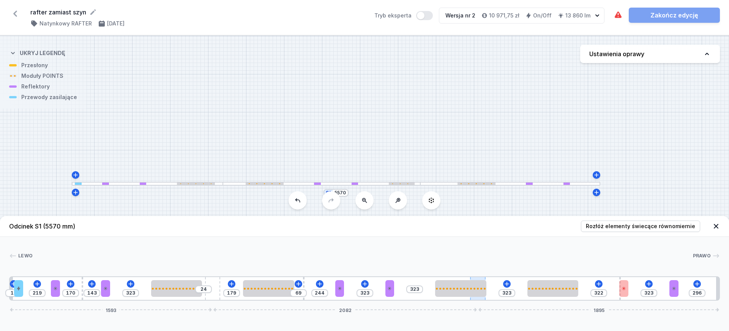
drag, startPoint x: 480, startPoint y: 300, endPoint x: 485, endPoint y: 300, distance: 5.0
click at [485, 249] on div "10 219 170 143 323 24 179 69 244 323 323 323 322 323 296 1593 2082 1895" at bounding box center [364, 288] width 711 height 24
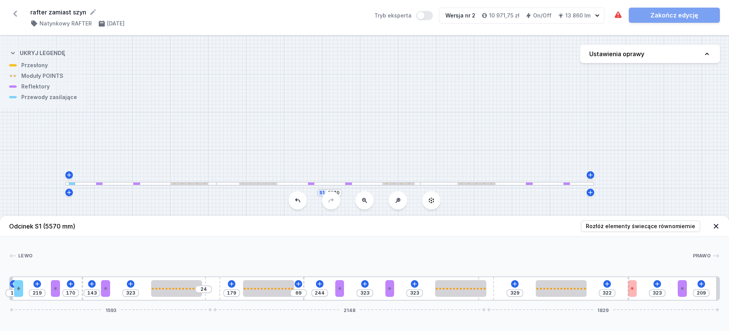
drag, startPoint x: 482, startPoint y: 300, endPoint x: 505, endPoint y: 299, distance: 23.6
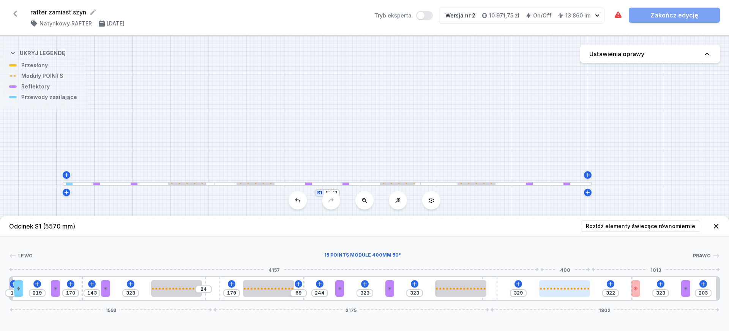
drag, startPoint x: 494, startPoint y: 297, endPoint x: 580, endPoint y: 287, distance: 86.7
click at [574, 249] on div "10 219 170 143 323 24 179 69 244 323 323 329 322 323 203 1593 2175 1802" at bounding box center [364, 288] width 711 height 24
drag, startPoint x: 496, startPoint y: 295, endPoint x: 598, endPoint y: 275, distance: 104.7
click at [554, 249] on div "10 219 170 143 323 24 179 69 244 323 323 329 322 323 203 1593 2175 1802" at bounding box center [364, 288] width 711 height 24
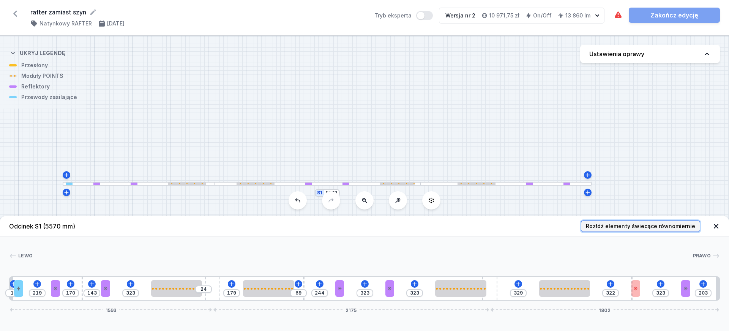
click at [583, 223] on span "Rozłóż elementy świecące równomiernie" at bounding box center [640, 227] width 109 height 8
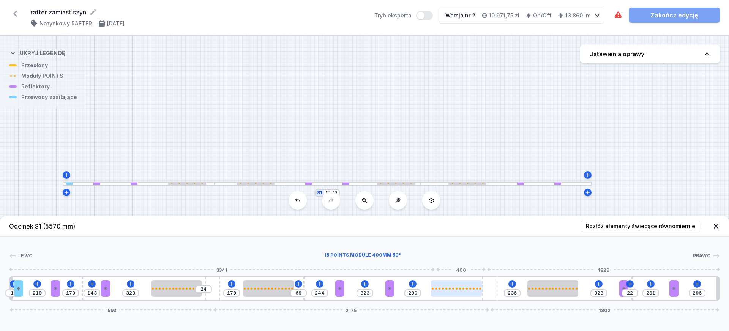
click at [470, 249] on div at bounding box center [456, 288] width 51 height 17
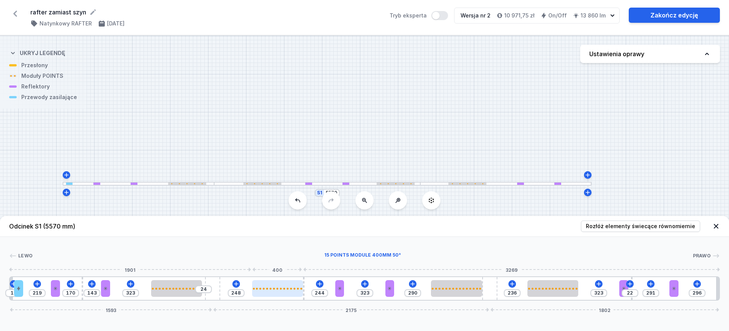
drag, startPoint x: 287, startPoint y: 291, endPoint x: 291, endPoint y: 290, distance: 3.8
click at [291, 249] on div at bounding box center [277, 288] width 51 height 17
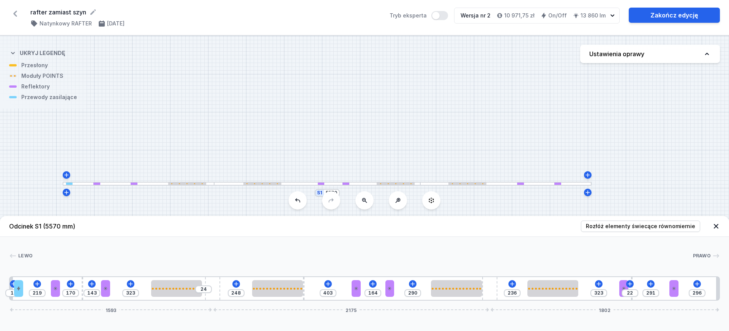
drag, startPoint x: 343, startPoint y: 291, endPoint x: 366, endPoint y: 290, distance: 23.6
click at [366, 249] on div "10 219 170 143 323 24 248 403 164 290 236 323 22 291 296 1593 2175 1802" at bounding box center [364, 288] width 711 height 24
drag, startPoint x: 389, startPoint y: 290, endPoint x: 371, endPoint y: 290, distance: 18.2
click at [374, 249] on div "10 219 170 143 323 24 248 403 454 236 323 22 291 296 1593 2175 1802" at bounding box center [364, 288] width 711 height 24
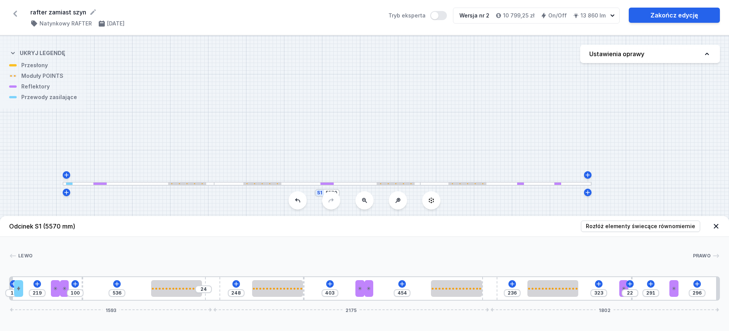
drag, startPoint x: 106, startPoint y: 293, endPoint x: 71, endPoint y: 292, distance: 34.2
click at [69, 249] on div "10 219 100 536 24 248 403 454 236 323 22 291 296 1593 2175 1802" at bounding box center [364, 288] width 711 height 24
drag, startPoint x: 631, startPoint y: 290, endPoint x: 676, endPoint y: 292, distance: 44.5
click at [583, 249] on div "10 219 100 536 24 248 403 454 236 323 22 291 296 1593 2175 1802" at bounding box center [364, 288] width 711 height 24
drag, startPoint x: 621, startPoint y: 287, endPoint x: 672, endPoint y: 289, distance: 51.3
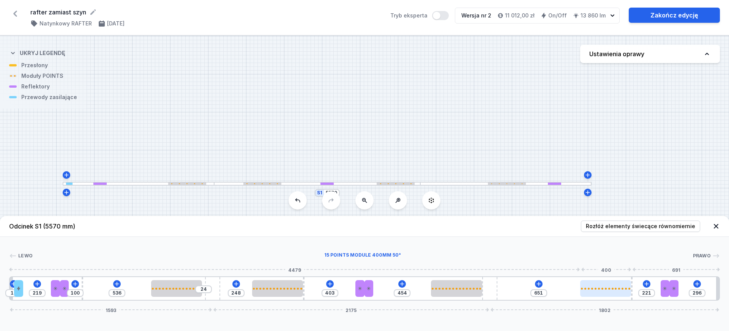
drag, startPoint x: 586, startPoint y: 290, endPoint x: 617, endPoint y: 290, distance: 31.5
click at [583, 249] on div at bounding box center [605, 288] width 51 height 17
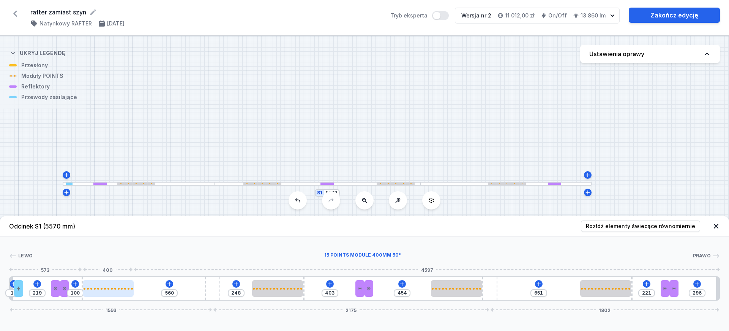
drag, startPoint x: 188, startPoint y: 290, endPoint x: 123, endPoint y: 288, distance: 64.6
click at [123, 249] on div at bounding box center [108, 288] width 51 height 17
drag, startPoint x: 124, startPoint y: 290, endPoint x: 129, endPoint y: 291, distance: 5.3
click at [129, 249] on div at bounding box center [108, 288] width 51 height 17
drag, startPoint x: 107, startPoint y: 291, endPoint x: 121, endPoint y: 290, distance: 13.7
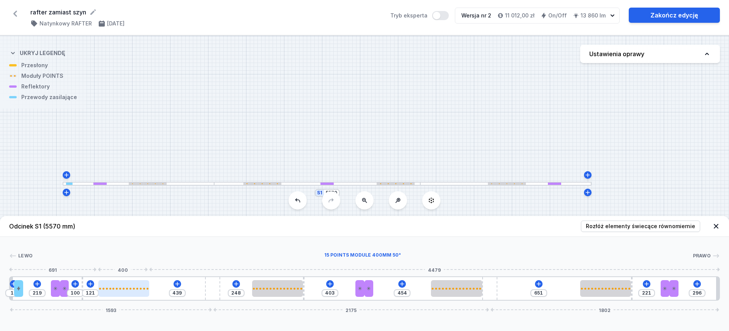
click at [121, 249] on div at bounding box center [123, 288] width 51 height 17
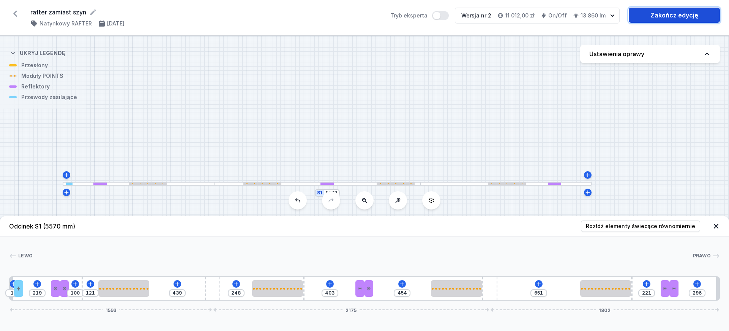
click at [583, 11] on link "Zakończ edycję" at bounding box center [674, 15] width 91 height 15
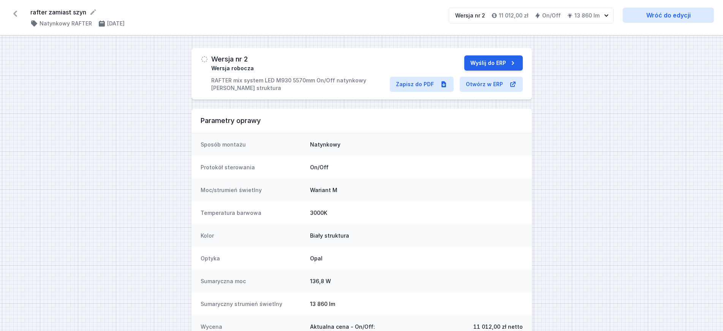
click at [14, 14] on icon at bounding box center [15, 14] width 12 height 12
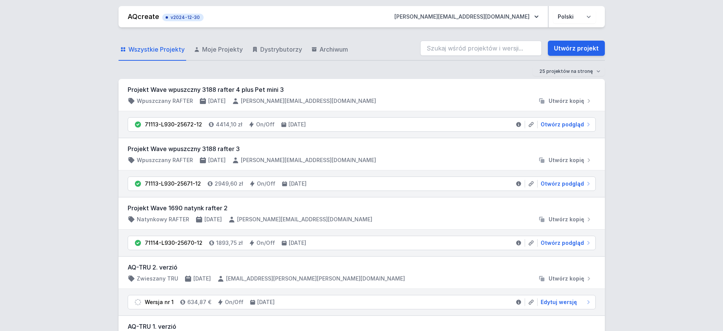
click at [425, 83] on div "Projekt Wave wpuszczny 3188 rafter 4 plus Pet mini 3 Wpuszczany RAFTER [DATE] […" at bounding box center [361, 95] width 486 height 32
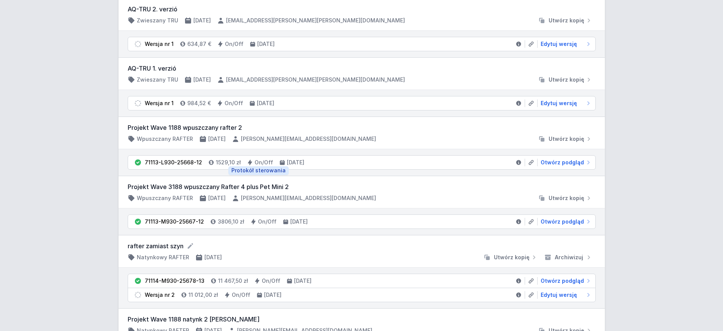
scroll to position [266, 0]
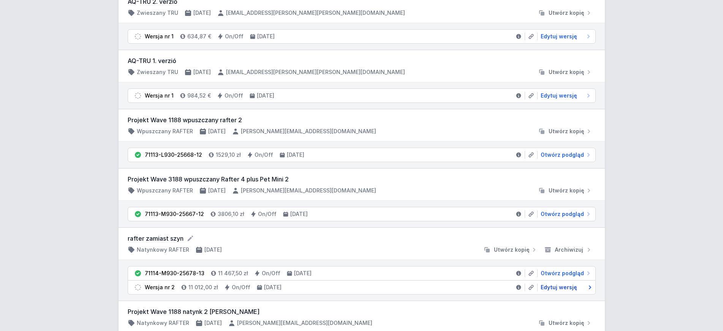
click at [567, 249] on span "Edytuj wersję" at bounding box center [558, 288] width 36 height 8
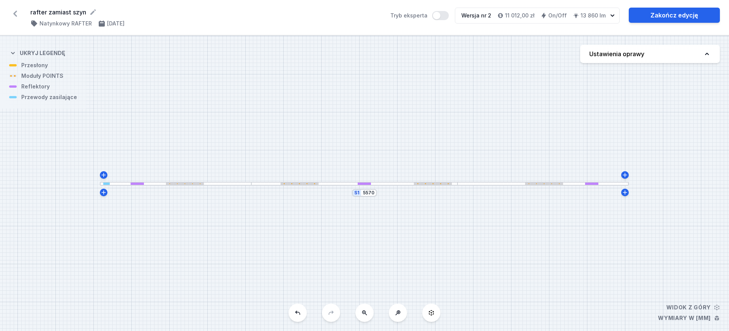
click at [394, 186] on div "S1 5570" at bounding box center [364, 183] width 729 height 295
click at [389, 184] on div at bounding box center [354, 184] width 207 height 4
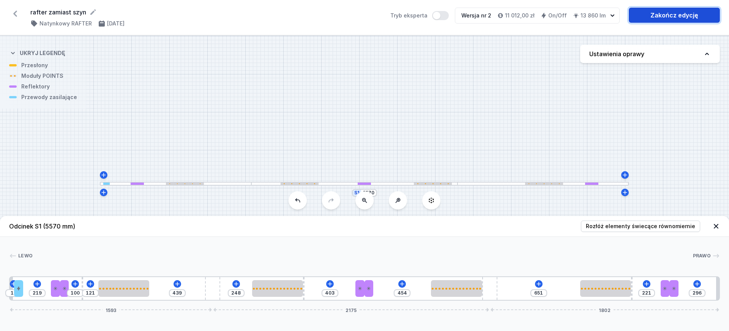
click at [583, 15] on link "Zakończ edycję" at bounding box center [674, 15] width 91 height 15
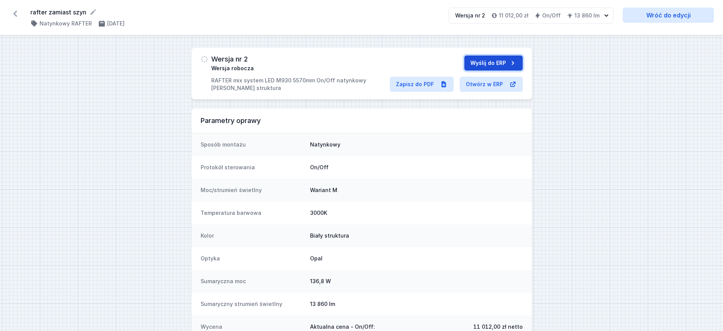
click at [490, 65] on button "Wyślij do ERP" at bounding box center [493, 62] width 58 height 15
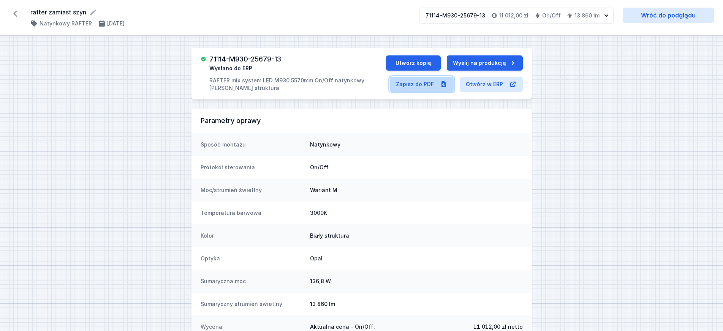
click at [444, 82] on icon at bounding box center [443, 84] width 5 height 6
